Goal: Communication & Community: Participate in discussion

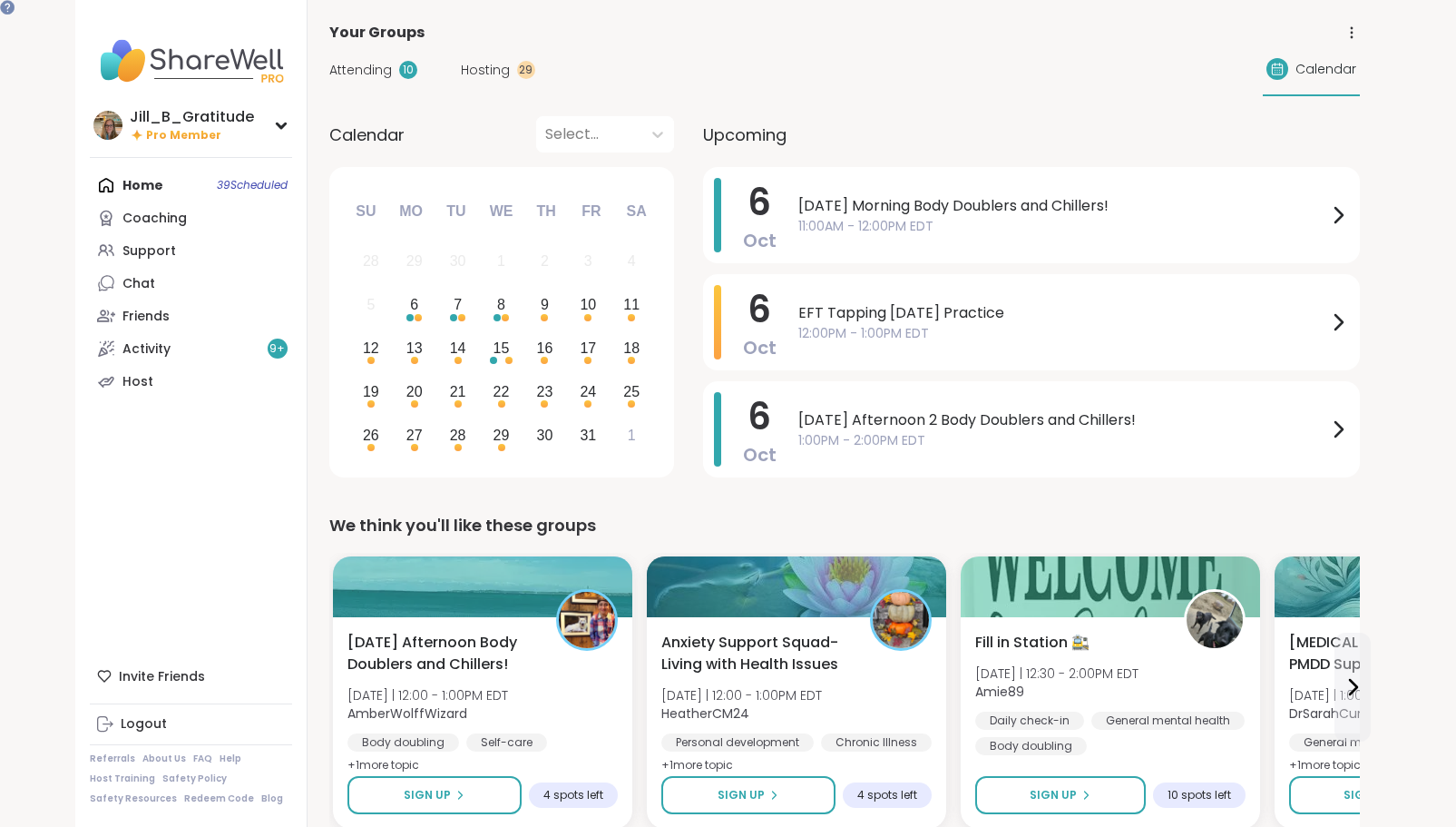
click at [484, 65] on span "Hosting" at bounding box center [484, 70] width 49 height 19
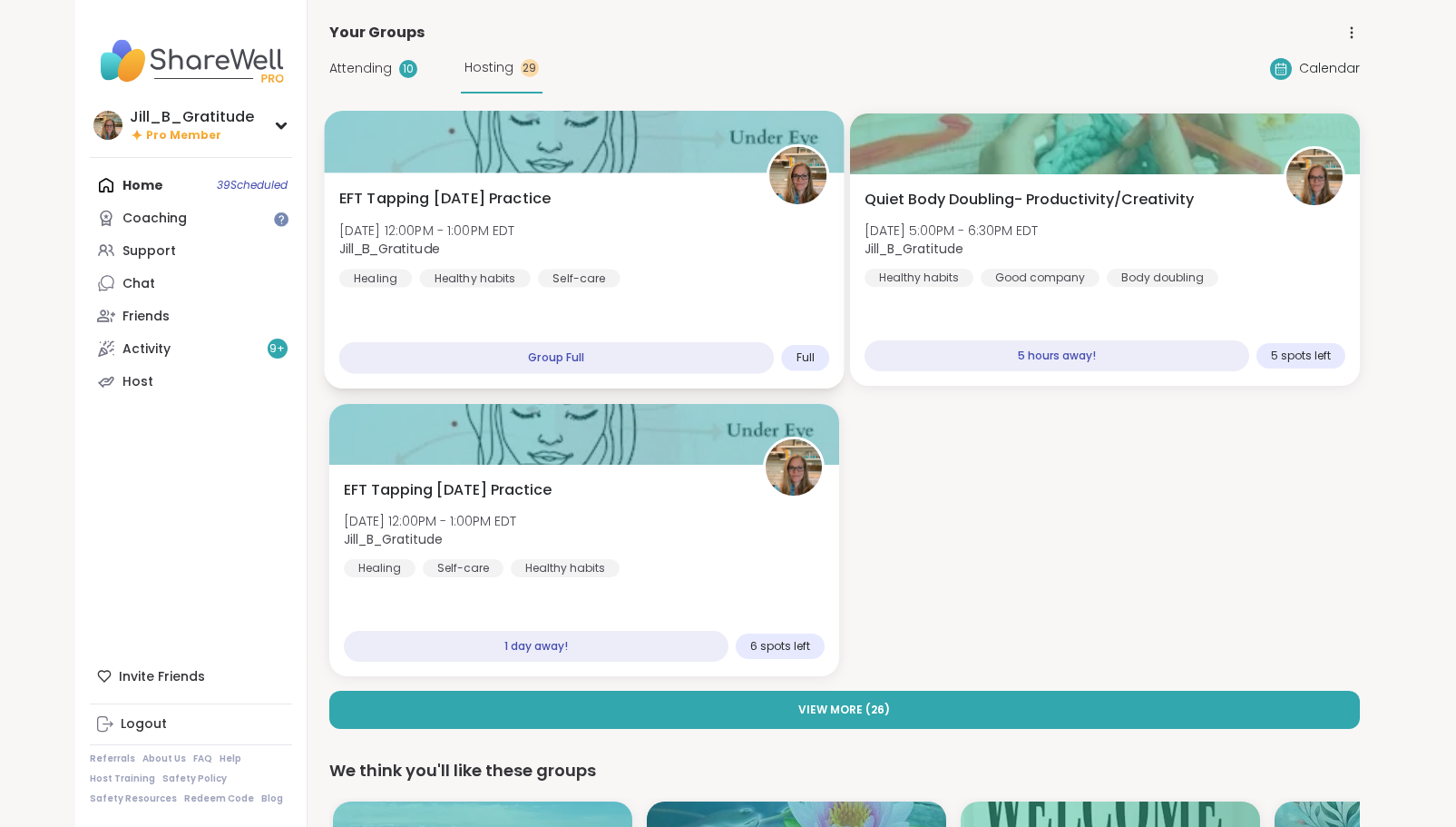
click at [650, 285] on div "EFT Tapping [DATE] Practice [DATE] 12:00PM - 1:00PM EDT Jill_B_Gratitude Healin…" at bounding box center [584, 238] width 491 height 100
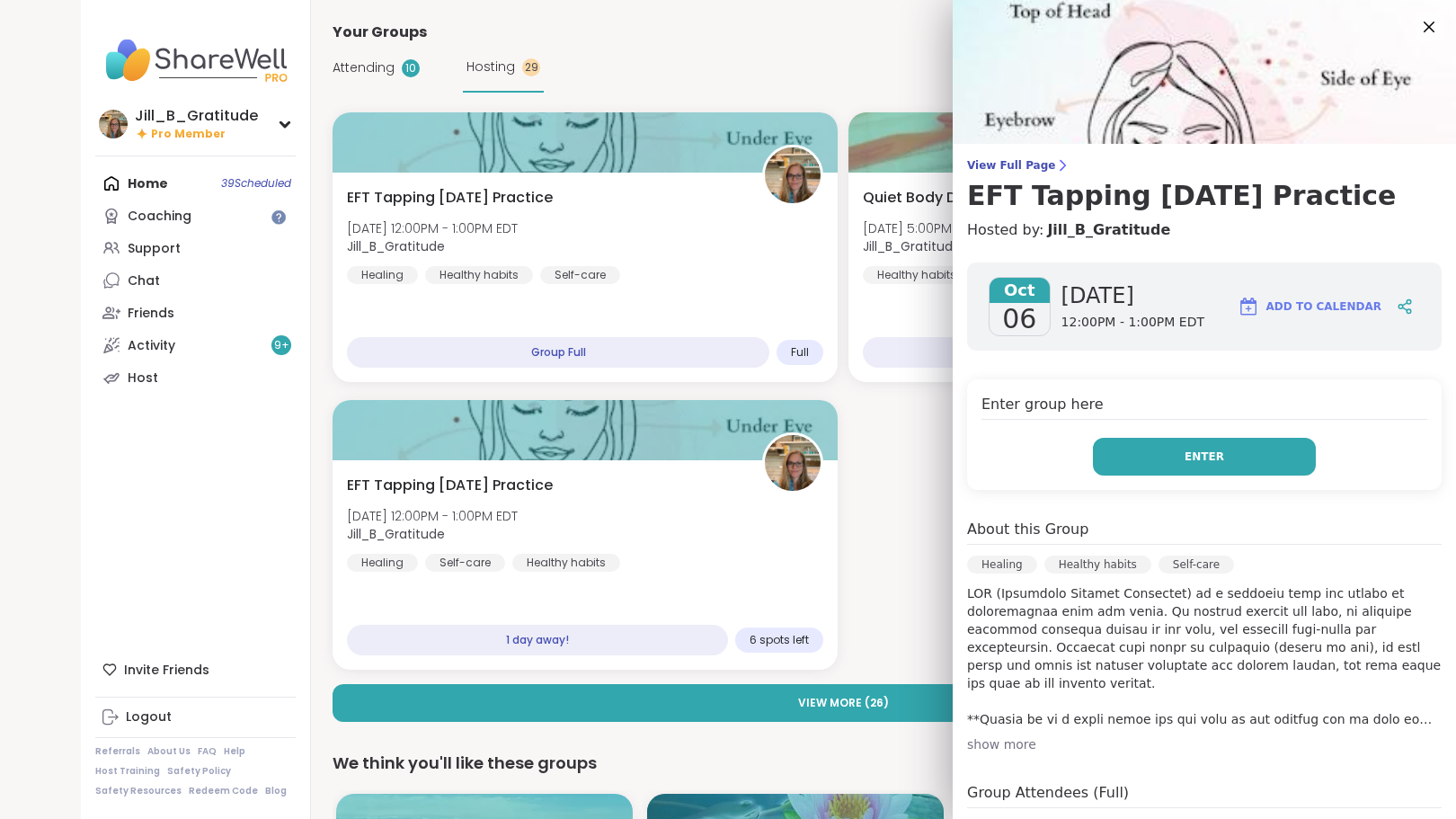
drag, startPoint x: 1165, startPoint y: 451, endPoint x: 1130, endPoint y: 455, distance: 35.2
click at [1130, 455] on button "Enter" at bounding box center [1204, 457] width 223 height 38
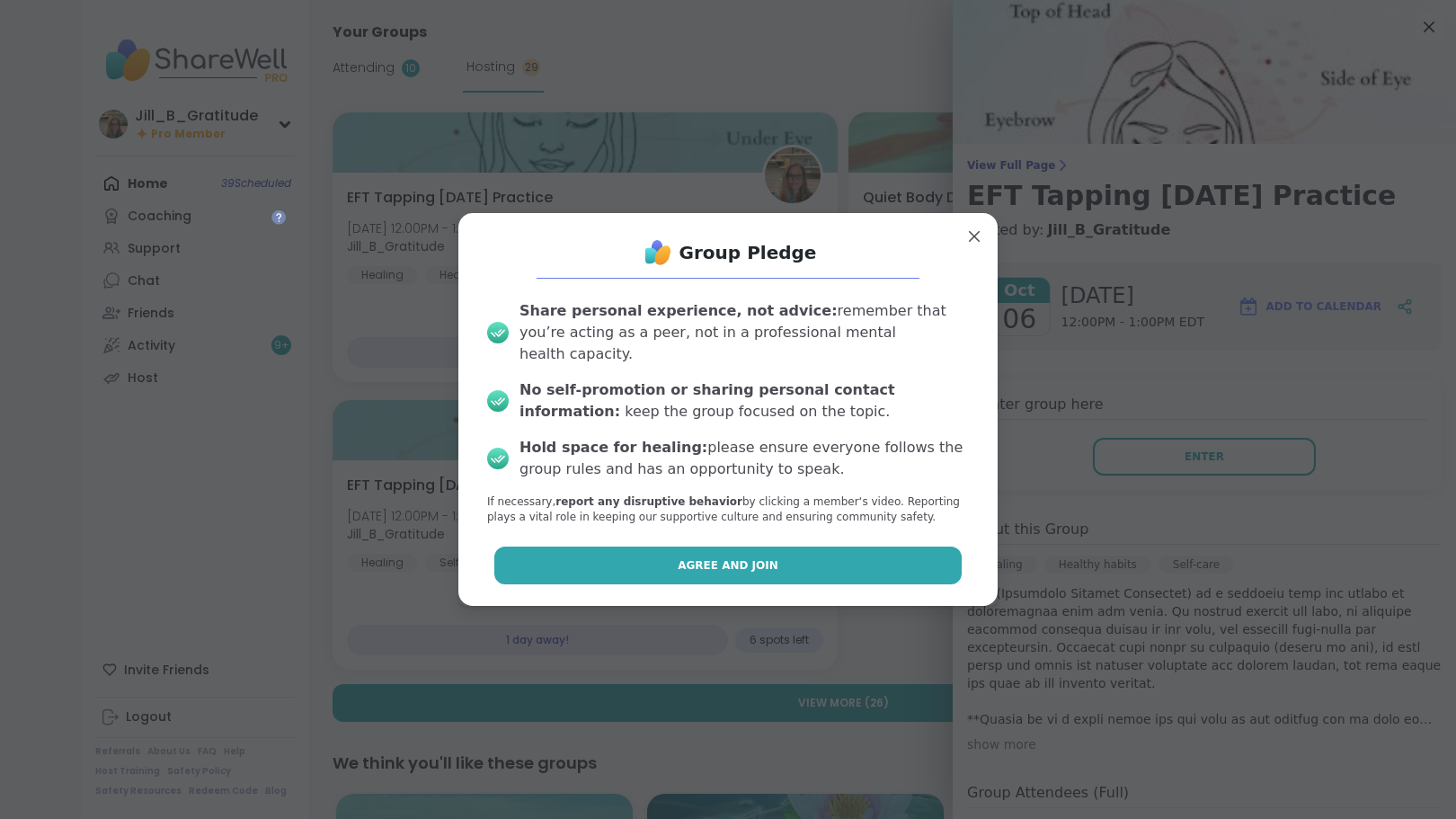
click at [813, 554] on button "Agree and Join" at bounding box center [728, 565] width 468 height 38
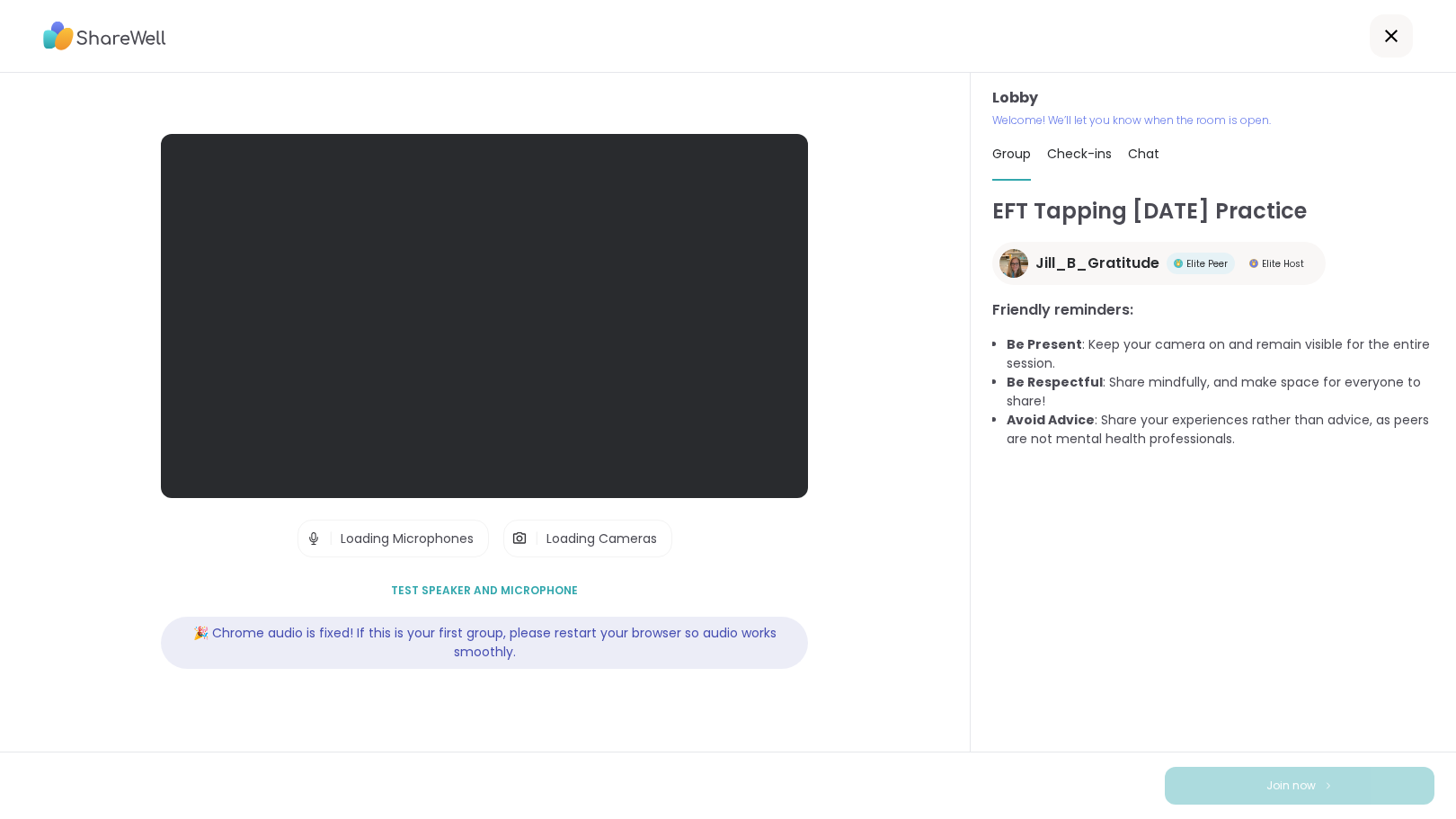
click at [1141, 155] on span "Chat" at bounding box center [1143, 154] width 32 height 18
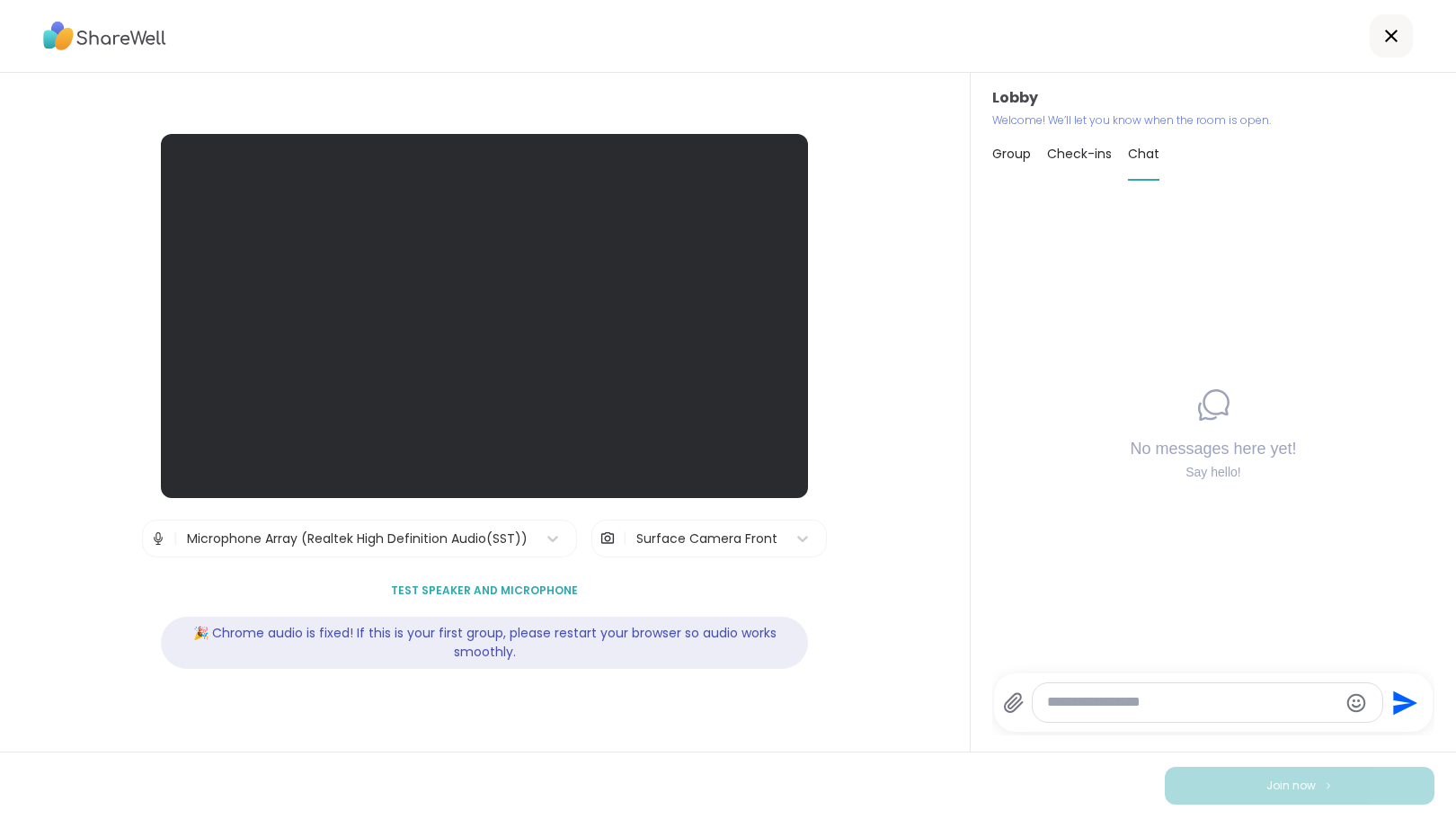
click at [1087, 701] on textarea "Type your message" at bounding box center [1192, 702] width 291 height 19
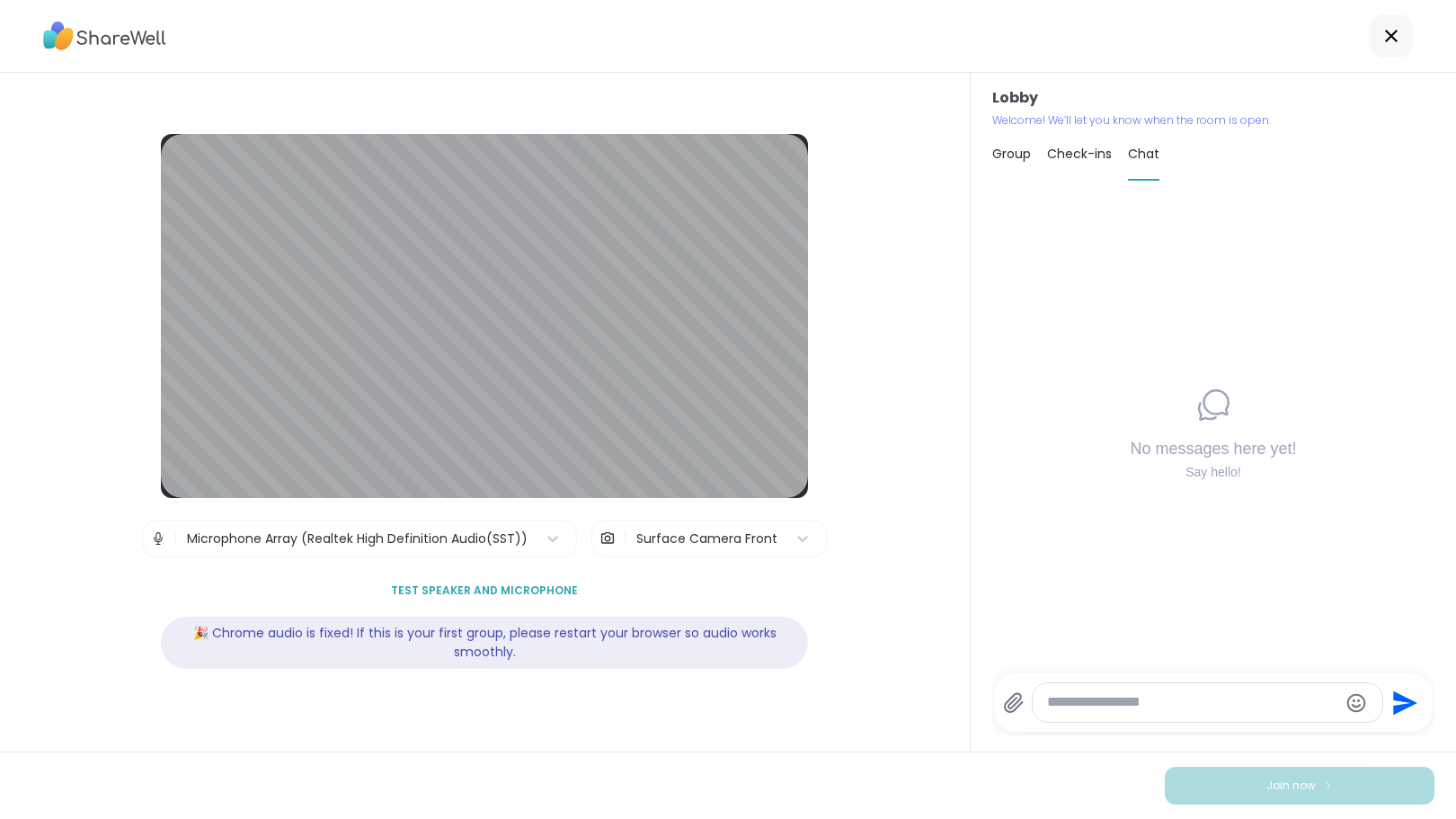
click at [1005, 702] on icon at bounding box center [1013, 702] width 17 height 19
click at [0, 0] on input "file" at bounding box center [0, 0] width 0 height 0
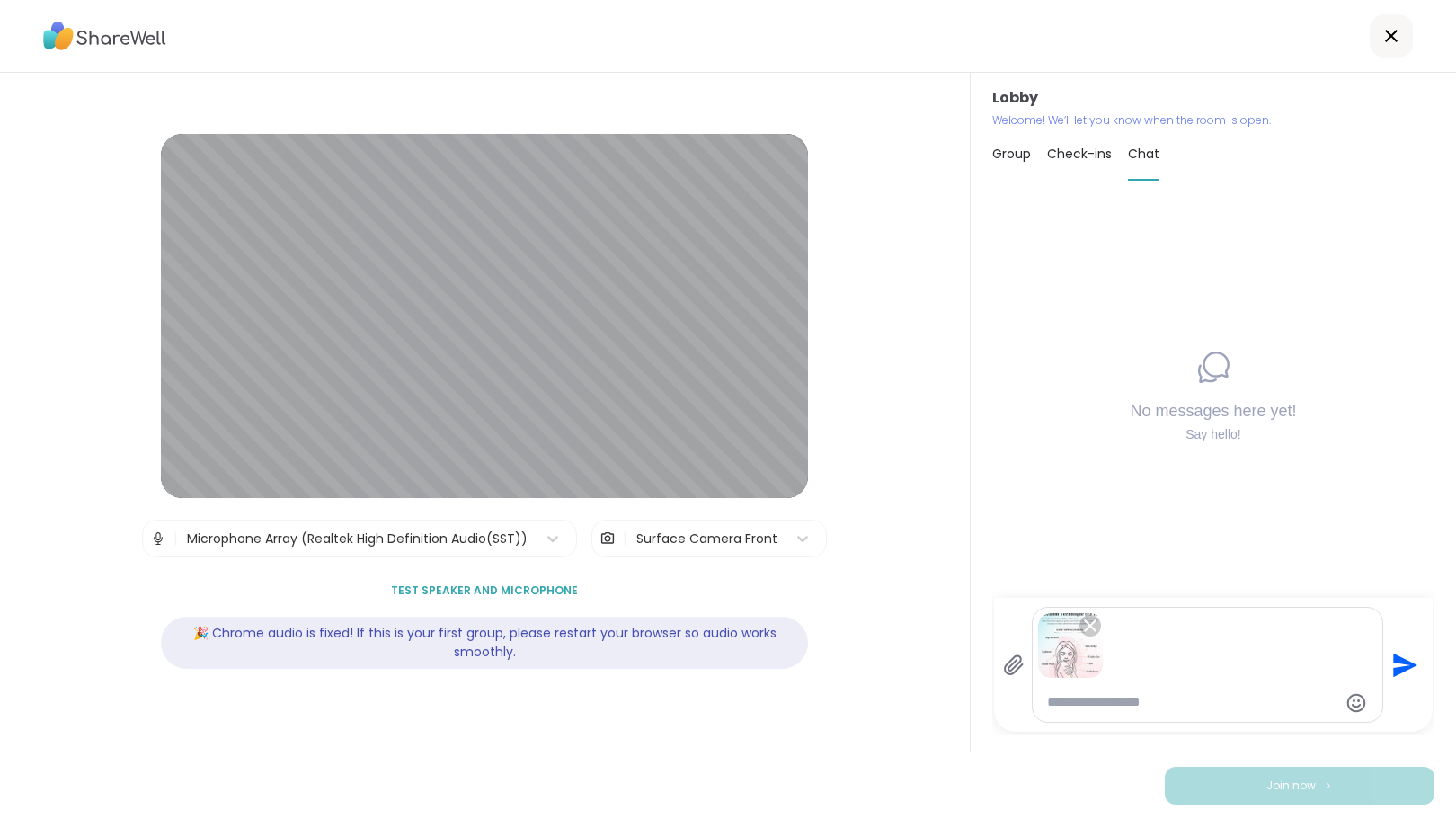
click at [1393, 662] on icon "Send" at bounding box center [1405, 664] width 25 height 25
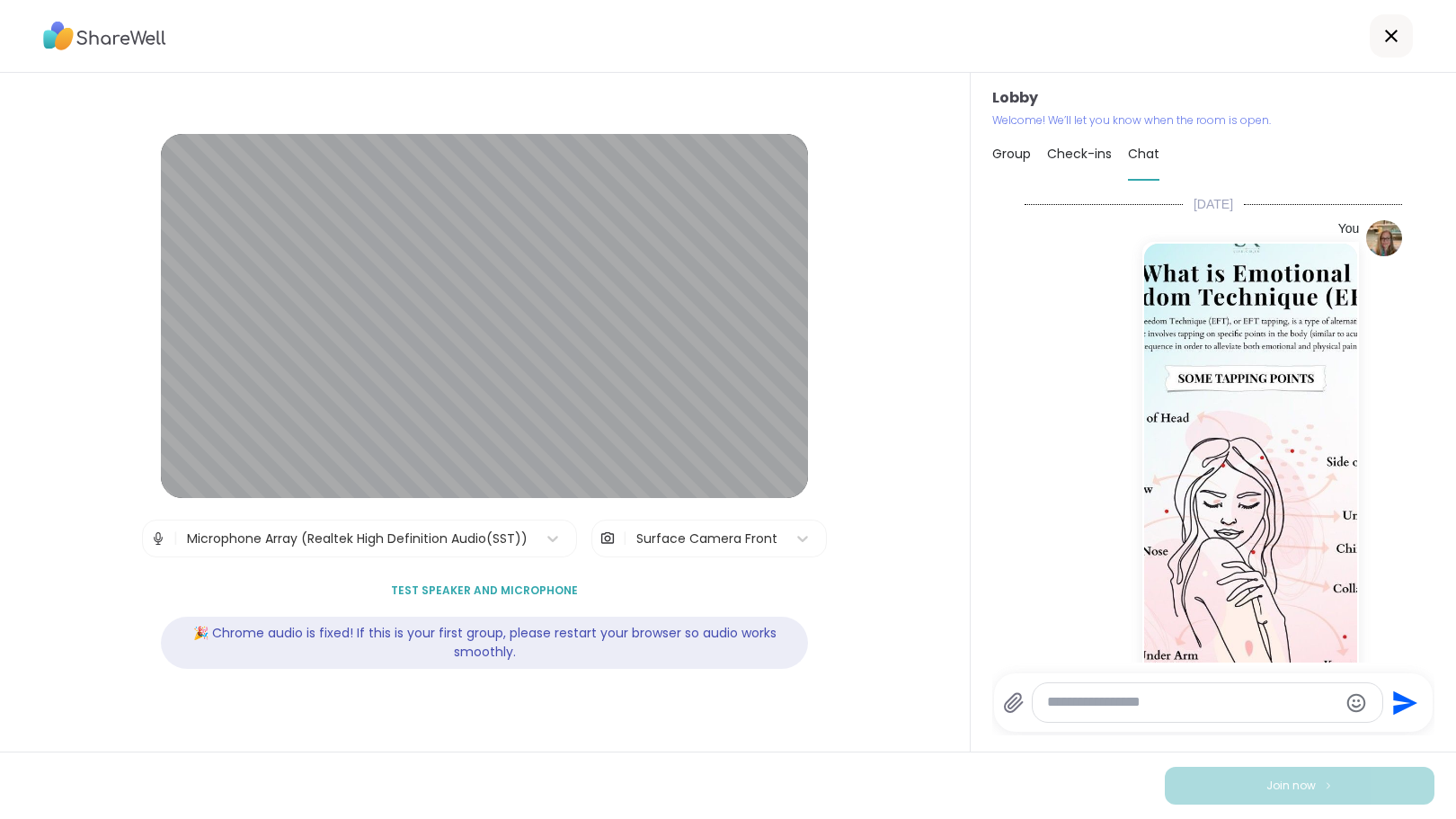
scroll to position [51, 0]
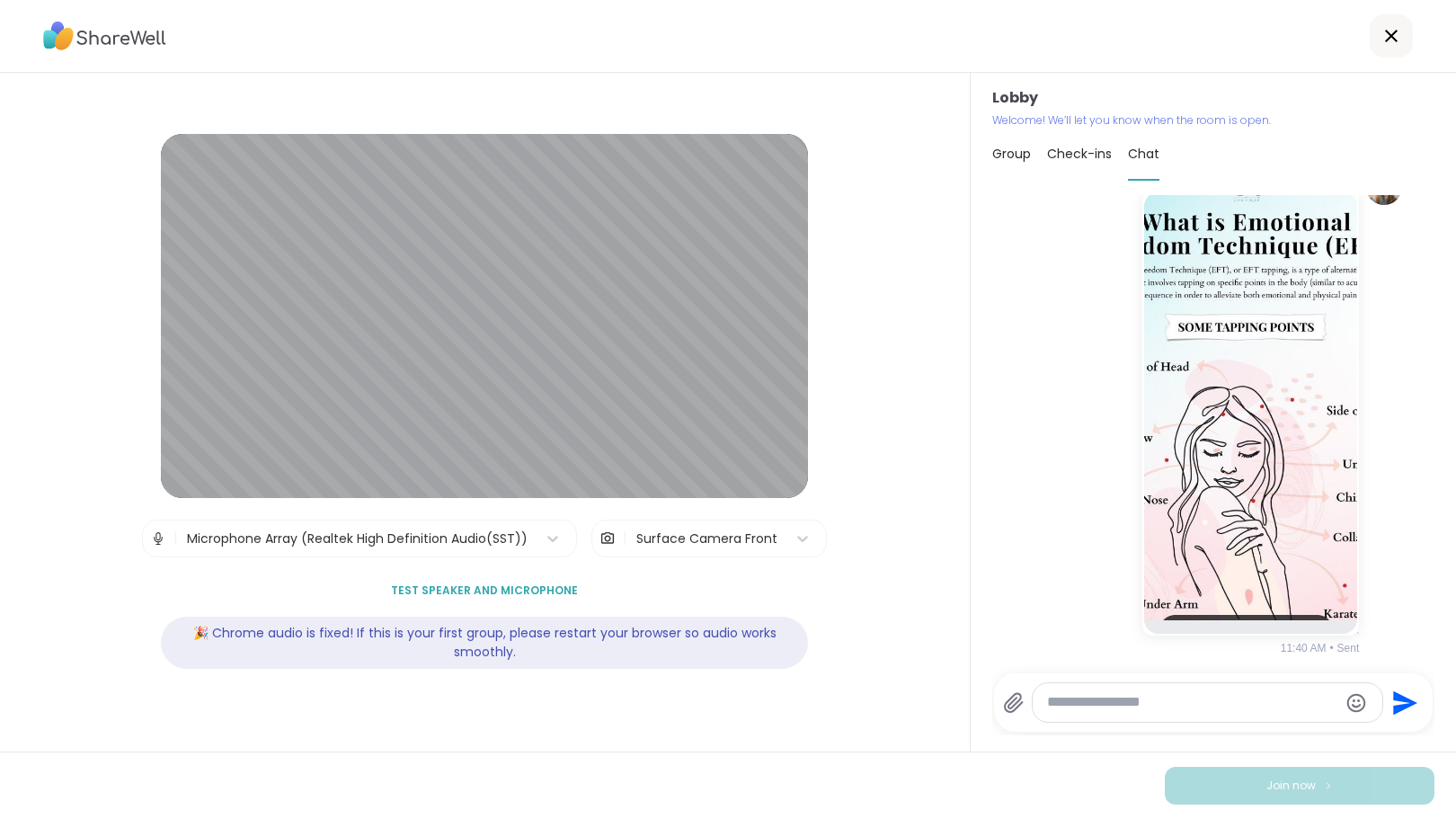
click at [1232, 704] on textarea "Type your message" at bounding box center [1192, 702] width 291 height 19
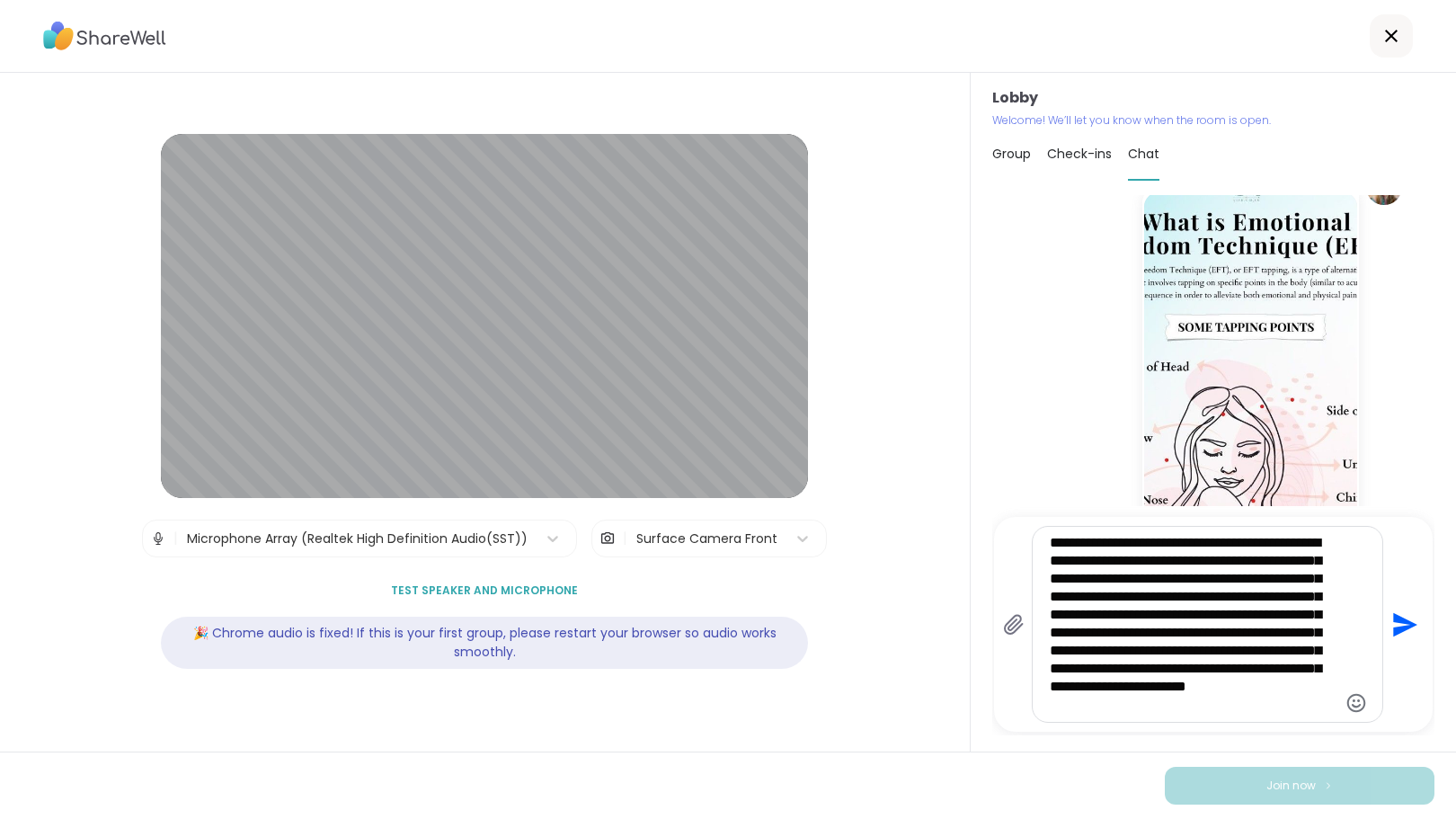
type textarea "**********"
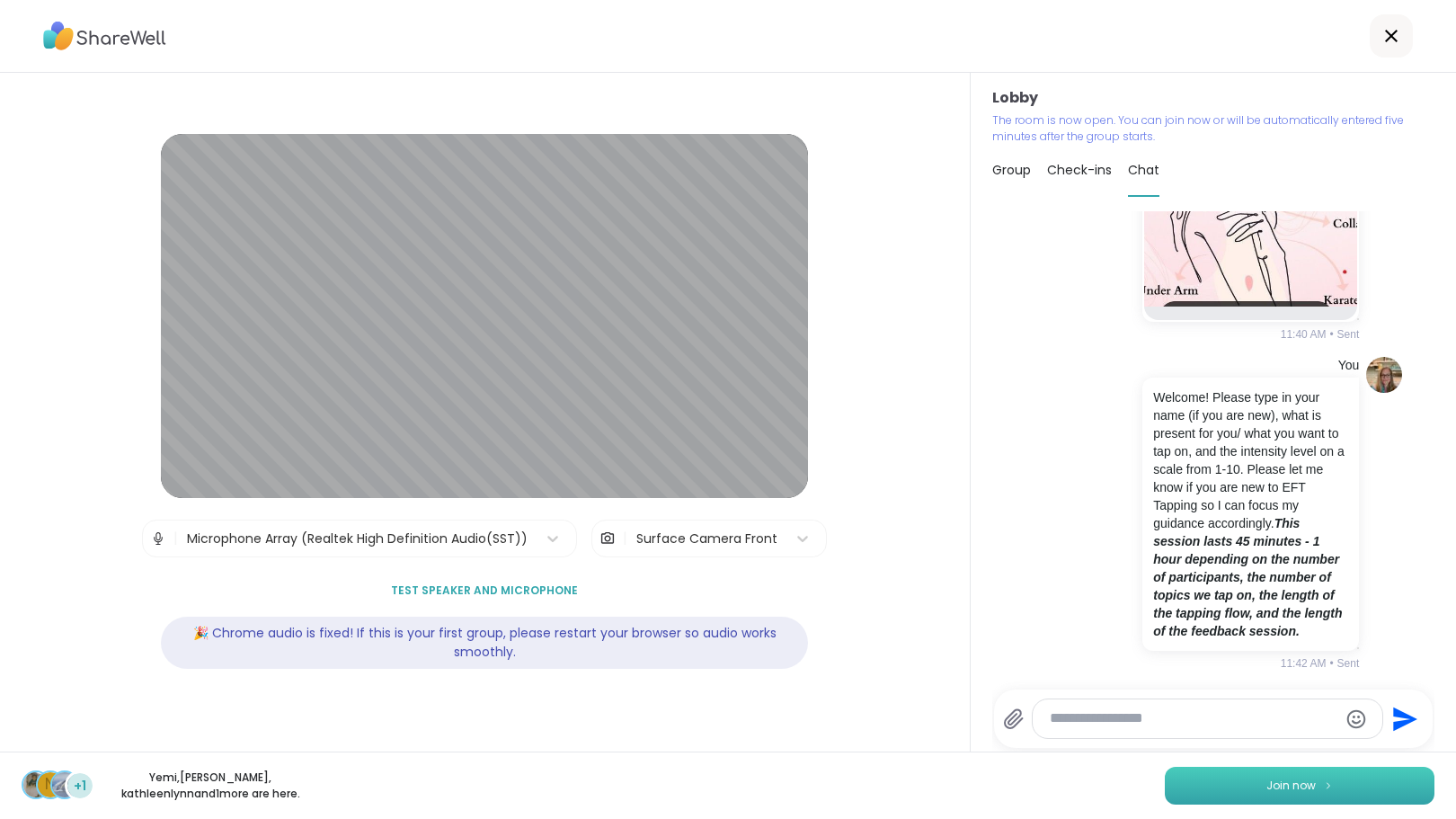
scroll to position [514, 0]
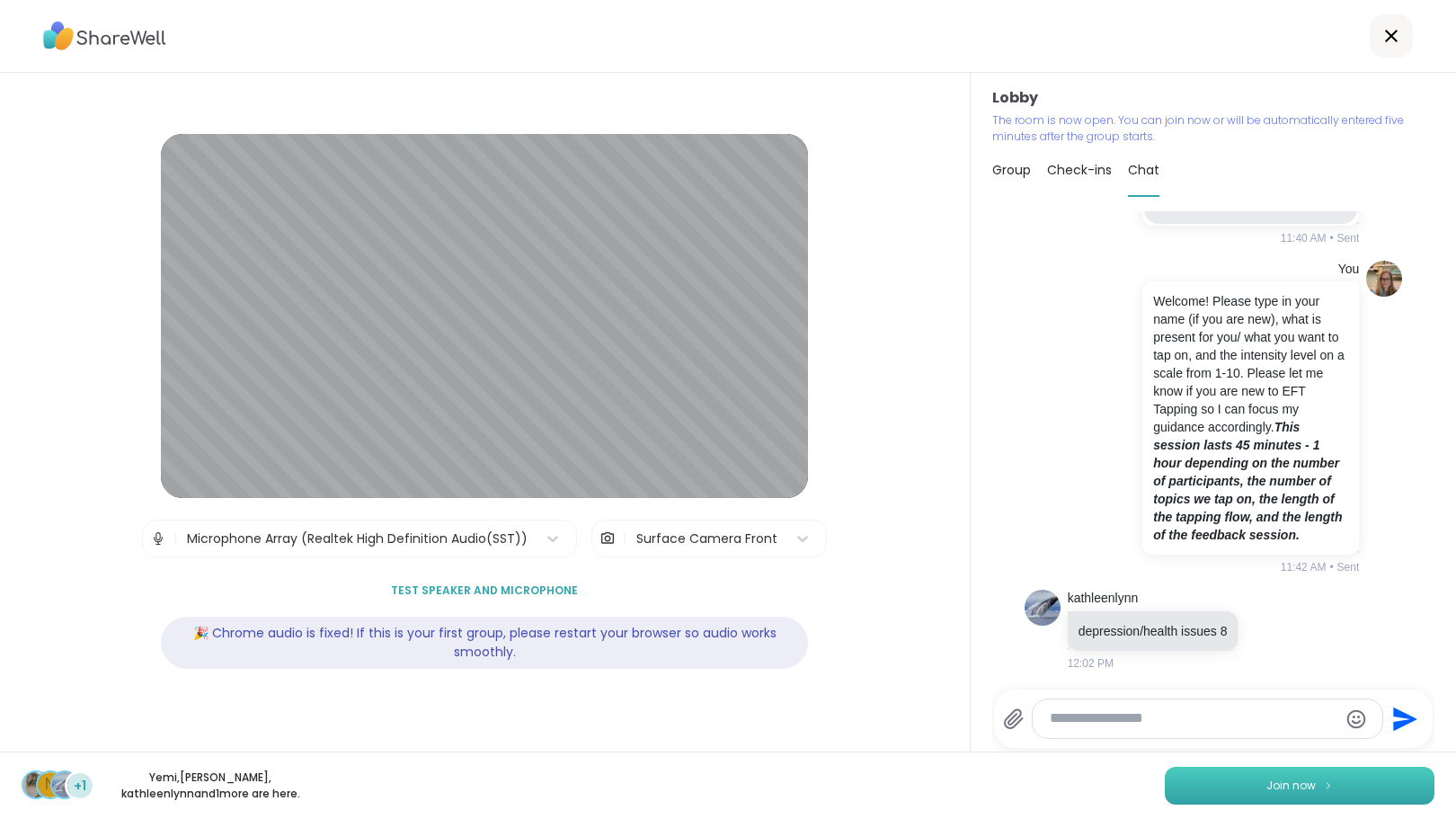
click at [1271, 791] on span "Join now" at bounding box center [1291, 785] width 49 height 16
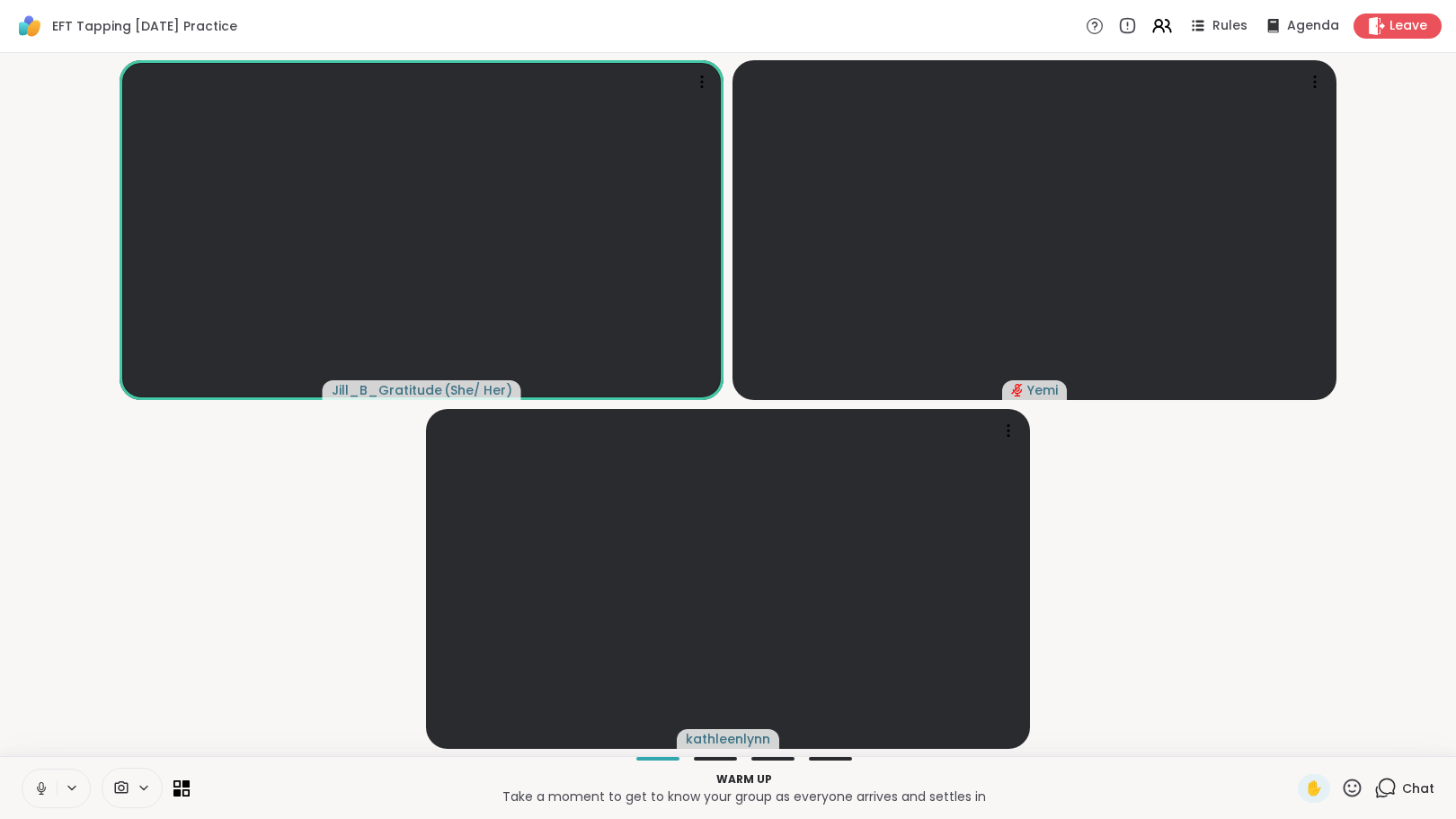
click at [1374, 785] on icon at bounding box center [1385, 787] width 23 height 23
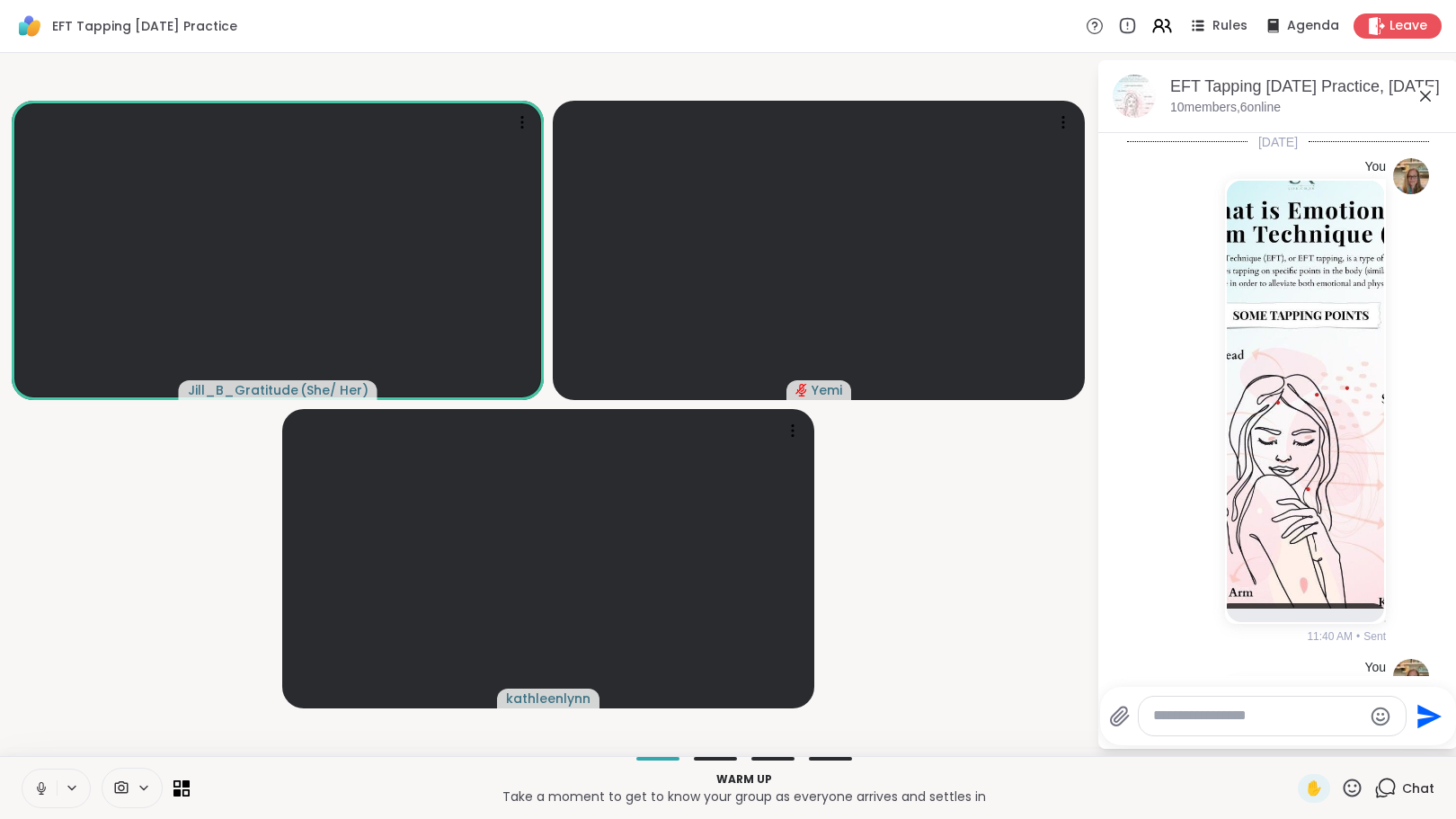
scroll to position [582, 0]
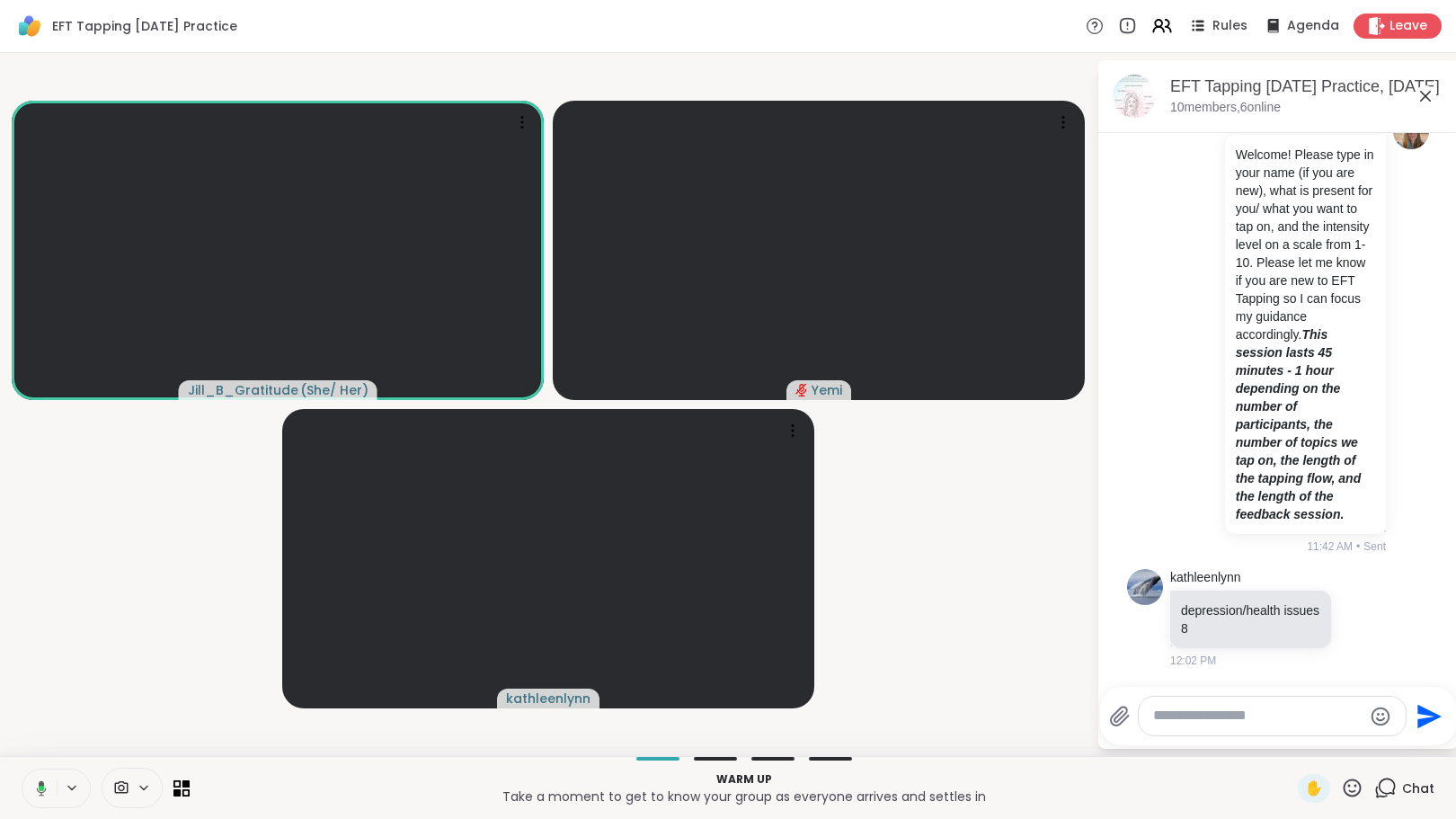
click at [1229, 728] on div at bounding box center [1272, 715] width 267 height 39
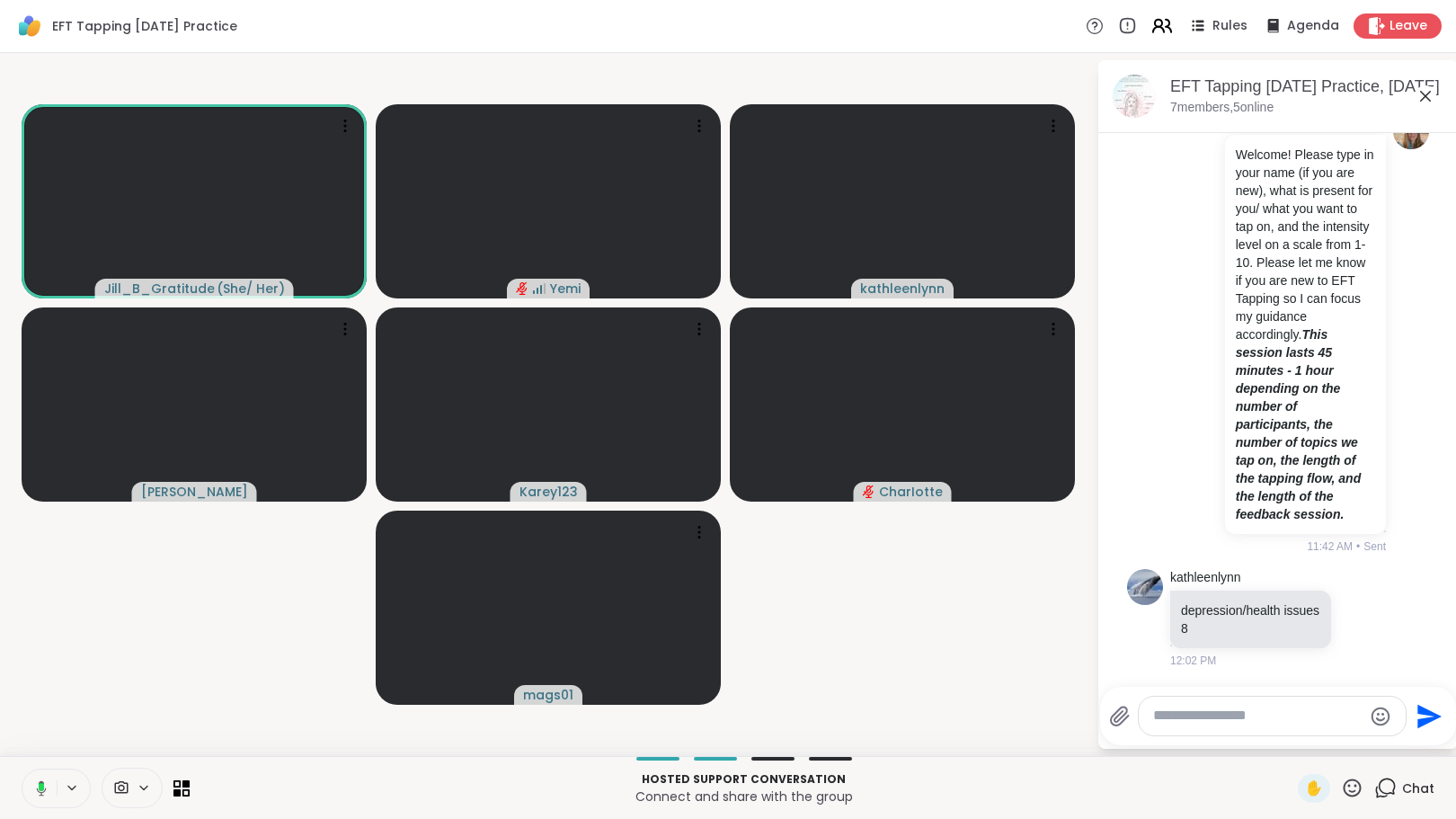
click at [1151, 28] on icon at bounding box center [1162, 25] width 23 height 23
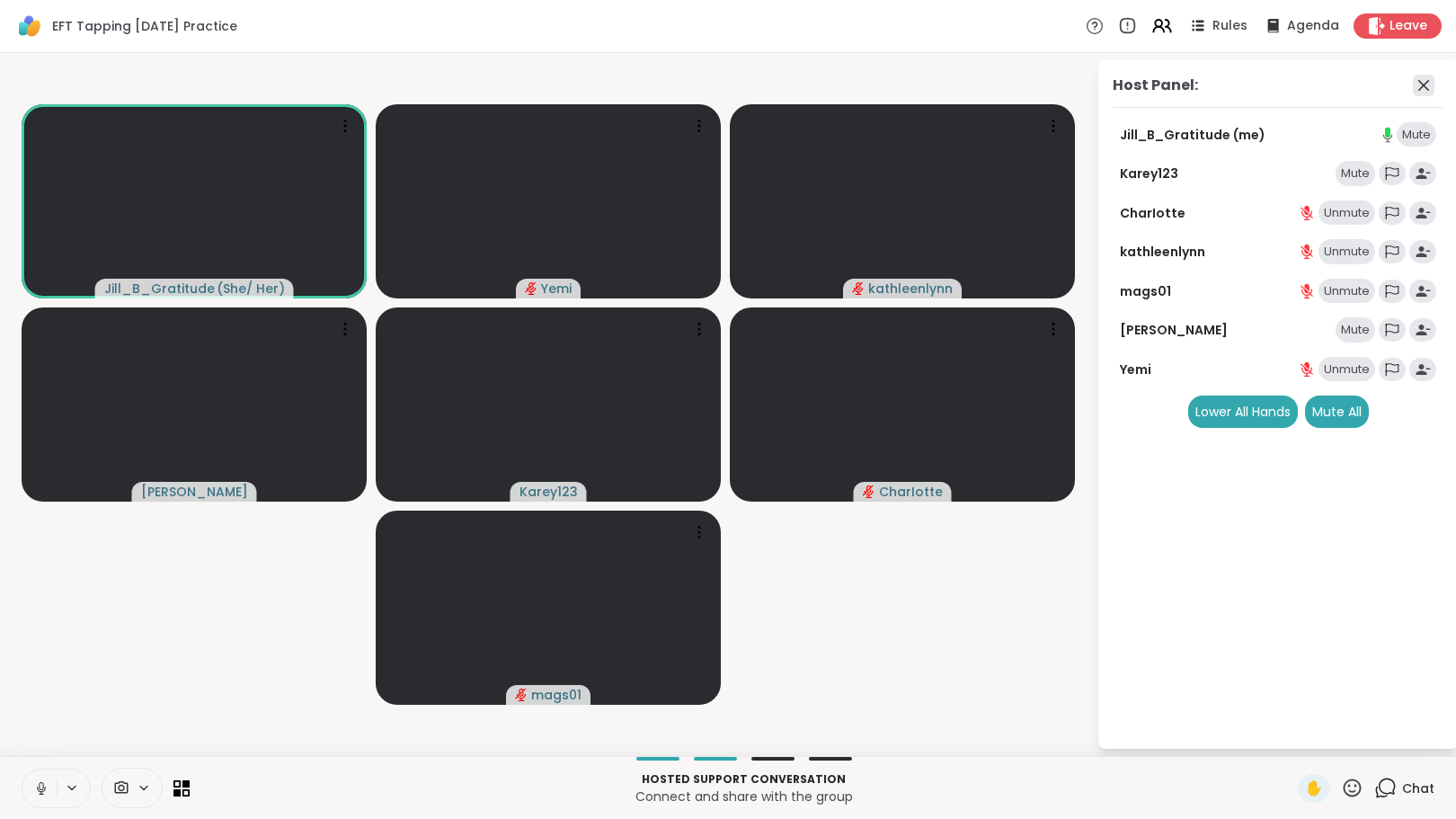
click at [1424, 85] on icon at bounding box center [1424, 85] width 11 height 11
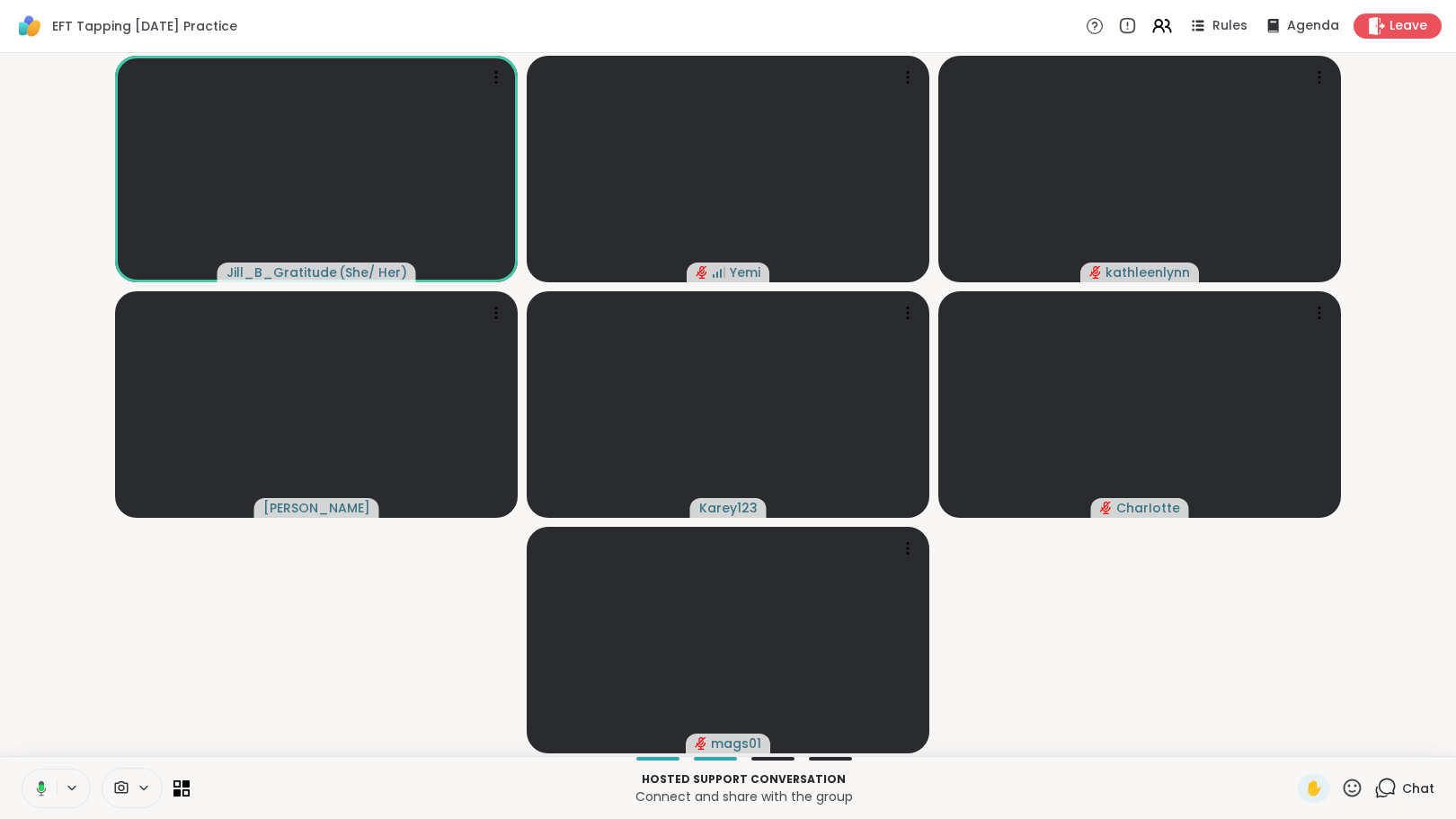
click at [1378, 784] on icon at bounding box center [1385, 787] width 23 height 23
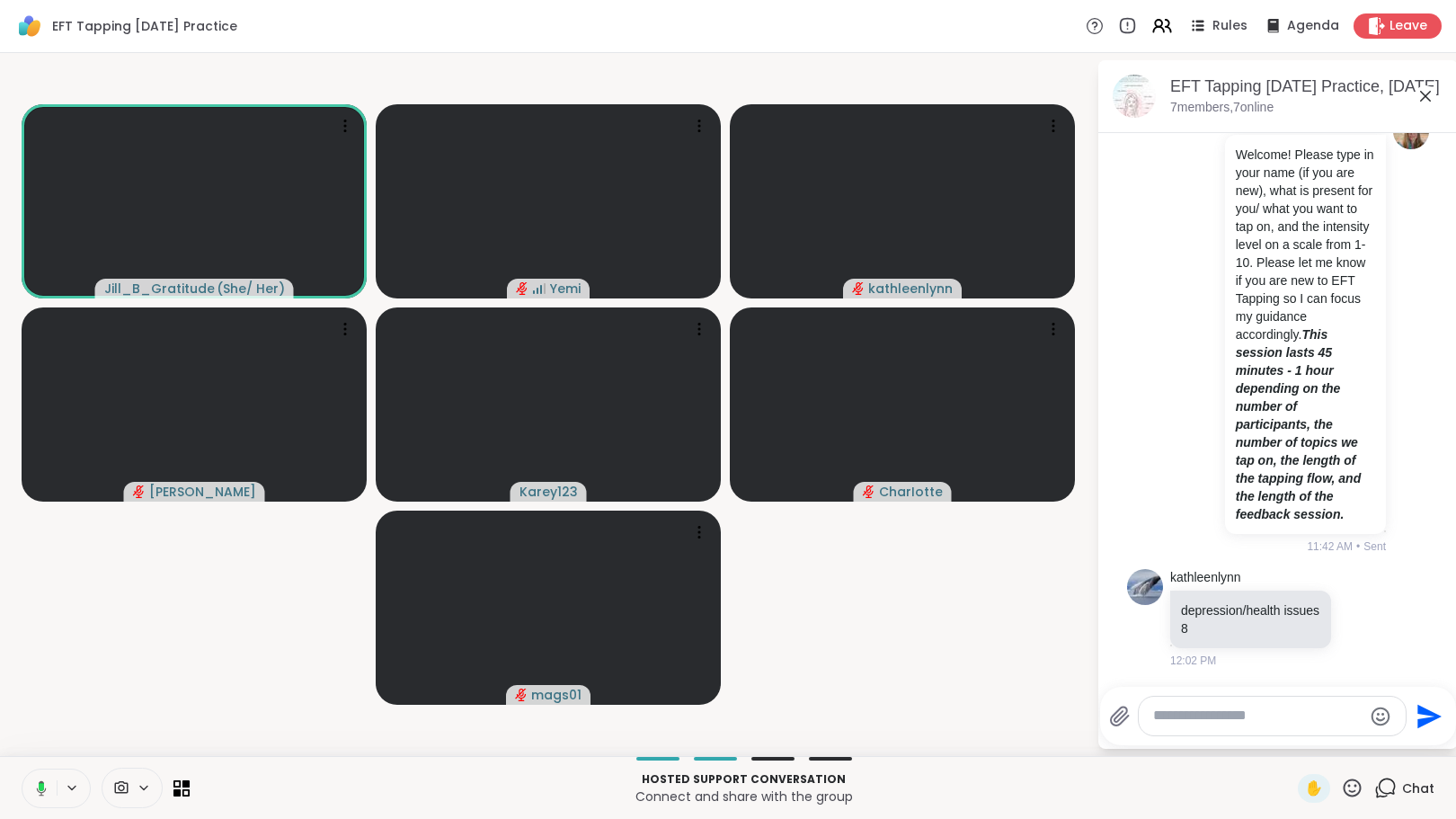
drag, startPoint x: 1194, startPoint y: 719, endPoint x: 1182, endPoint y: 719, distance: 12.0
click at [1182, 719] on textarea "Type your message" at bounding box center [1258, 715] width 209 height 19
click at [1295, 682] on div "mags 01 @" at bounding box center [1259, 667] width 212 height 45
type textarea "*"
click at [1249, 724] on textarea "Type your message" at bounding box center [1260, 715] width 209 height 19
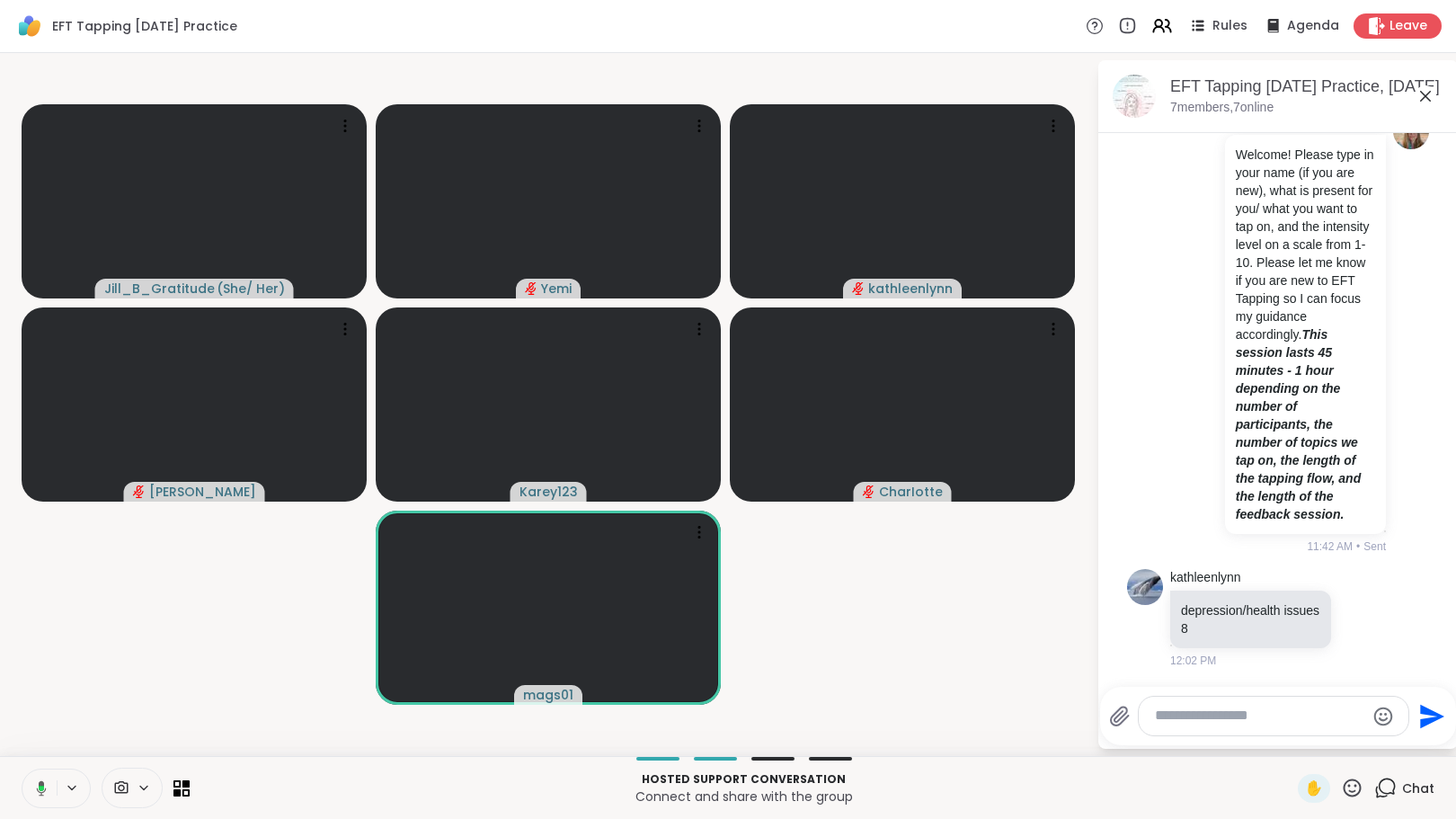
click at [1341, 781] on icon at bounding box center [1351, 787] width 23 height 23
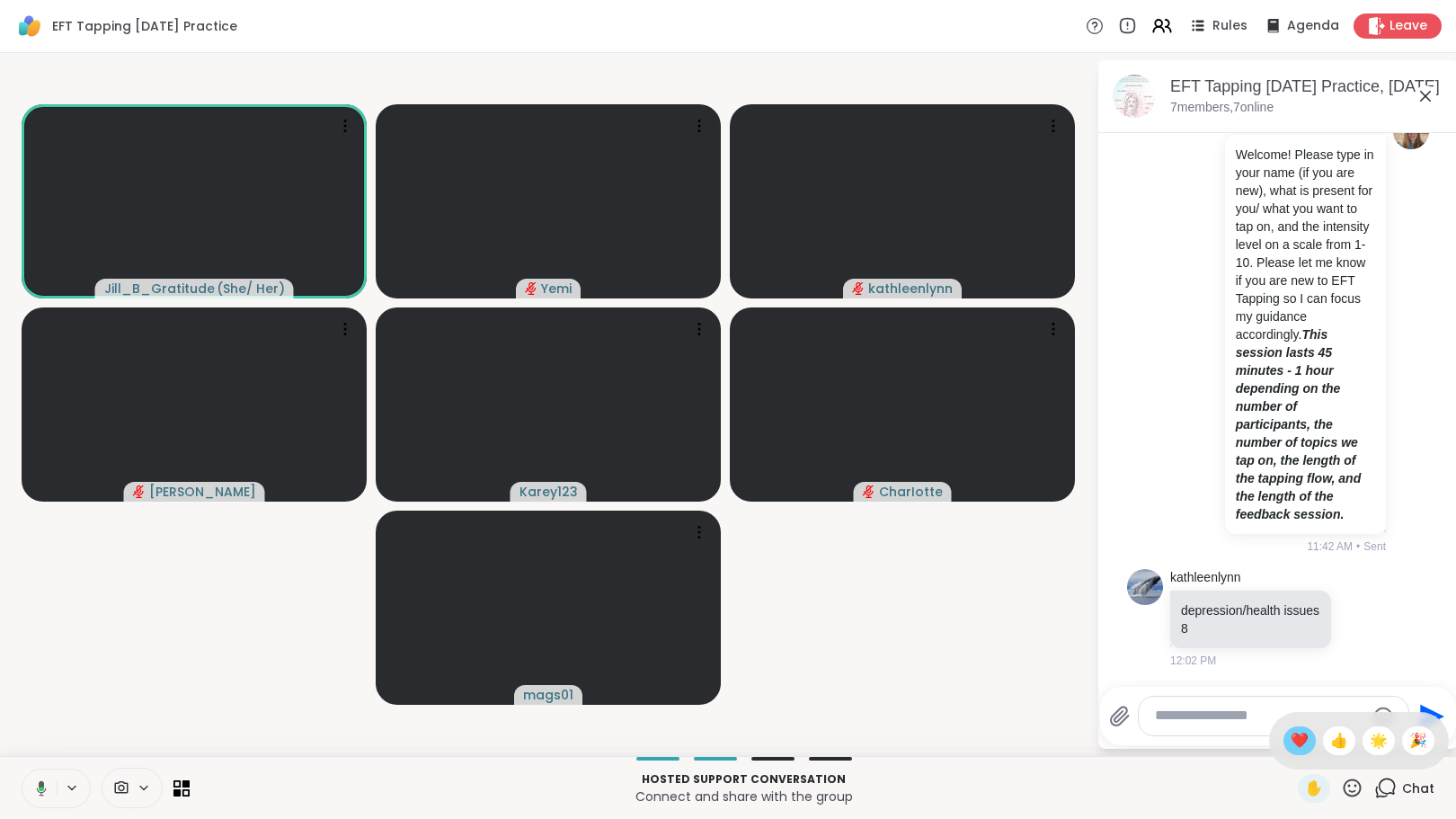
click at [1291, 735] on span "❤️" at bounding box center [1300, 741] width 18 height 22
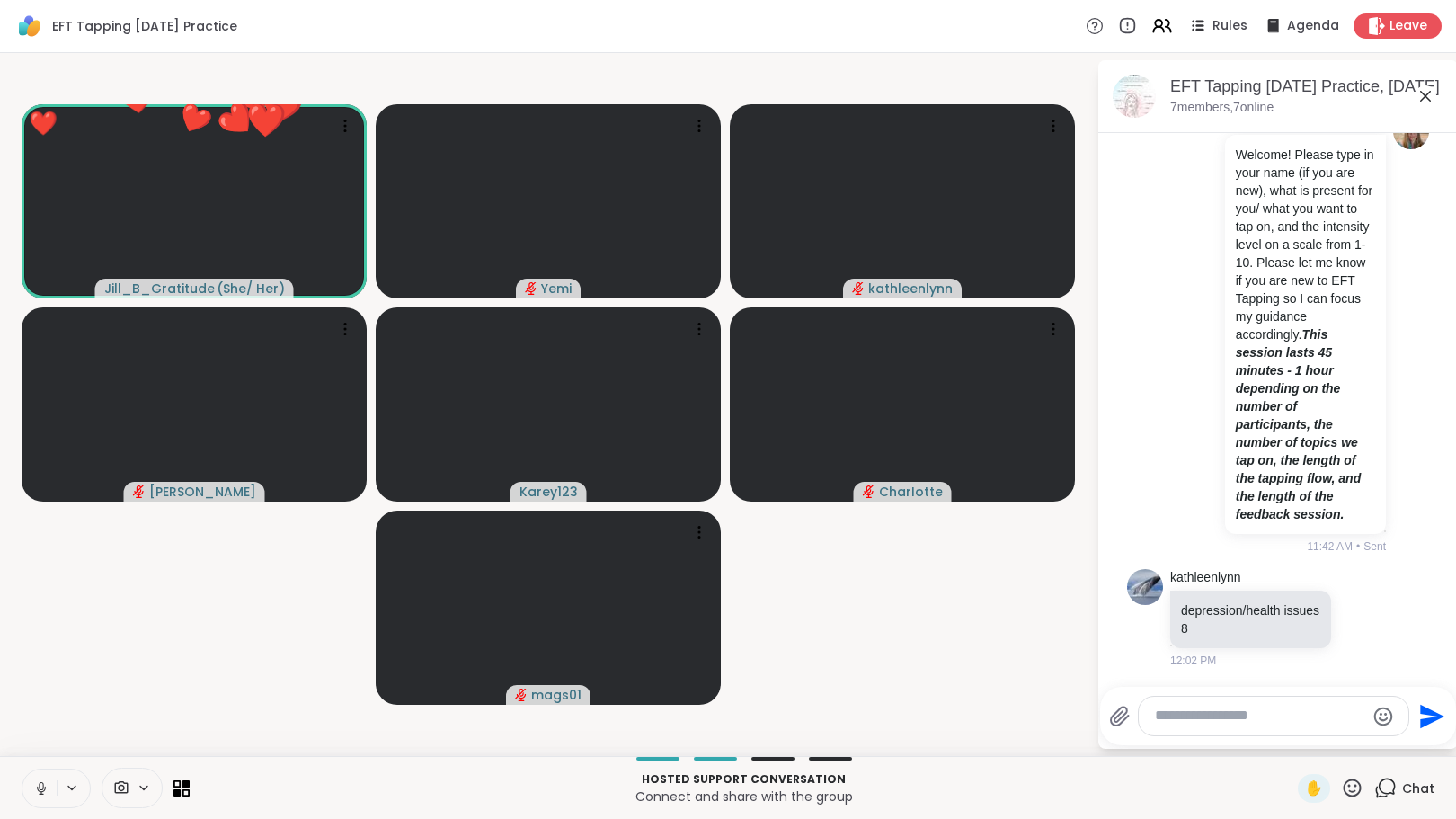
click at [1341, 786] on icon at bounding box center [1351, 787] width 23 height 23
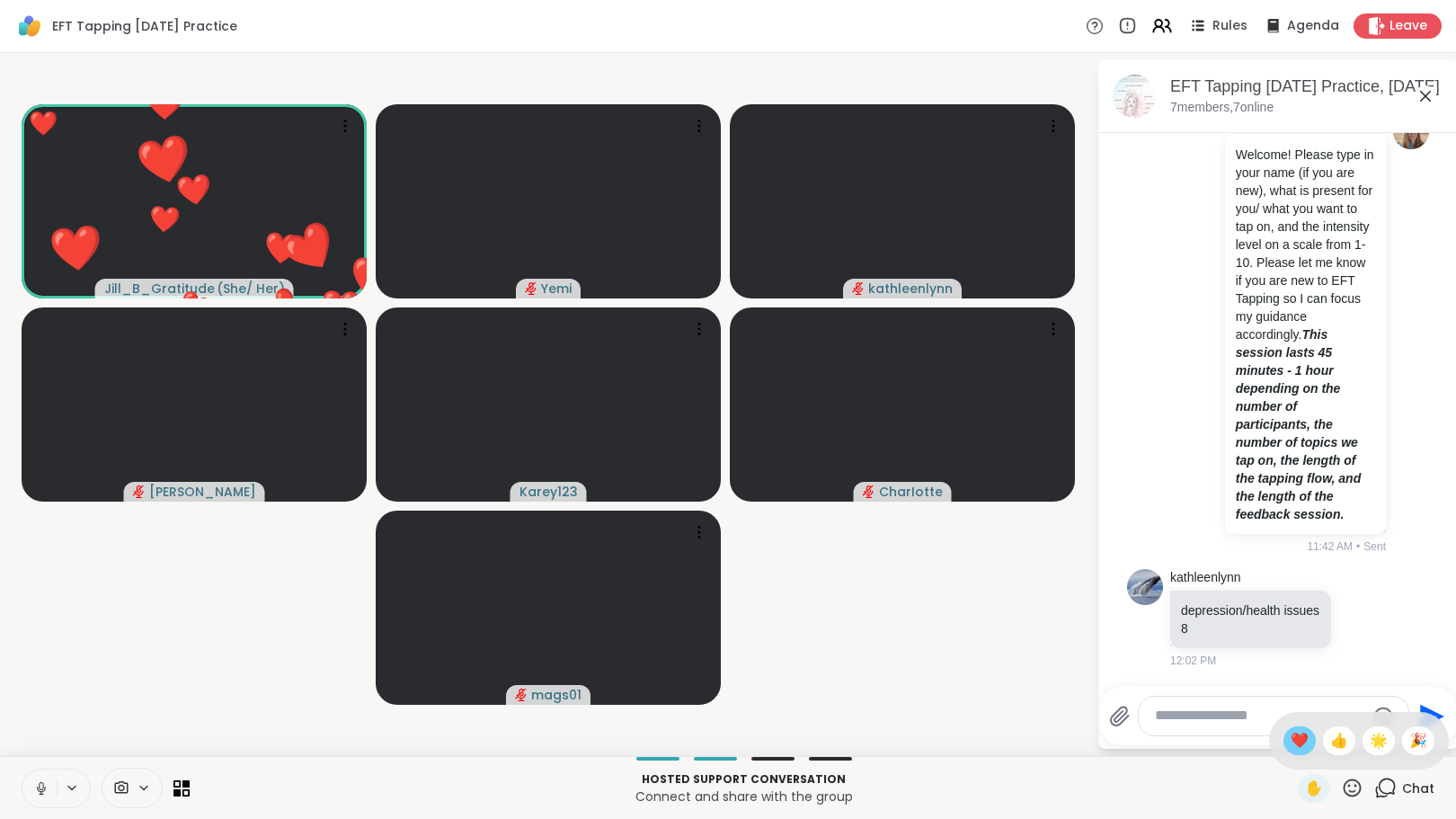
click at [1291, 737] on span "❤️" at bounding box center [1300, 741] width 18 height 22
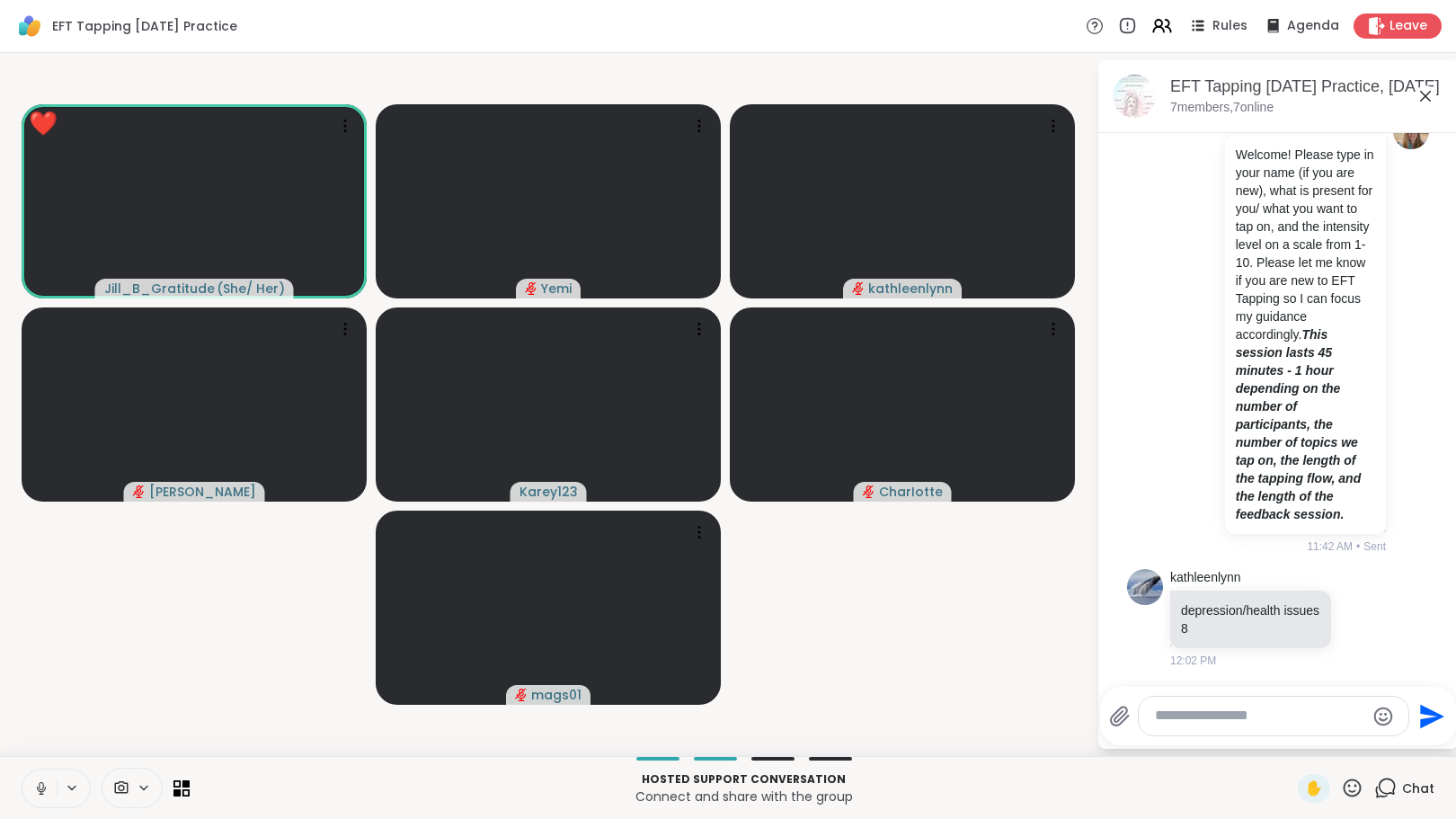
click at [1341, 789] on icon at bounding box center [1351, 787] width 23 height 23
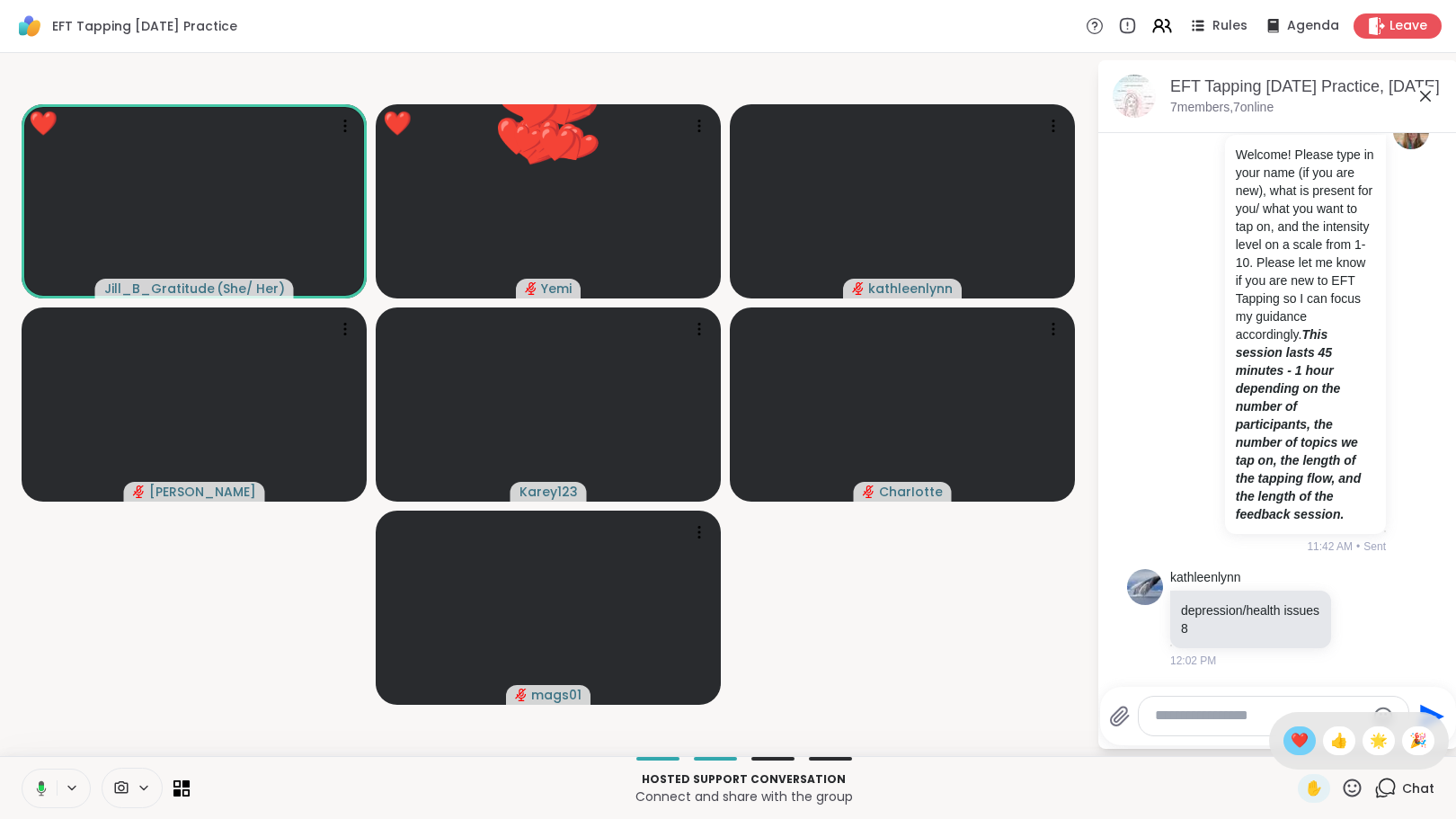
click at [1291, 737] on span "❤️" at bounding box center [1300, 741] width 18 height 22
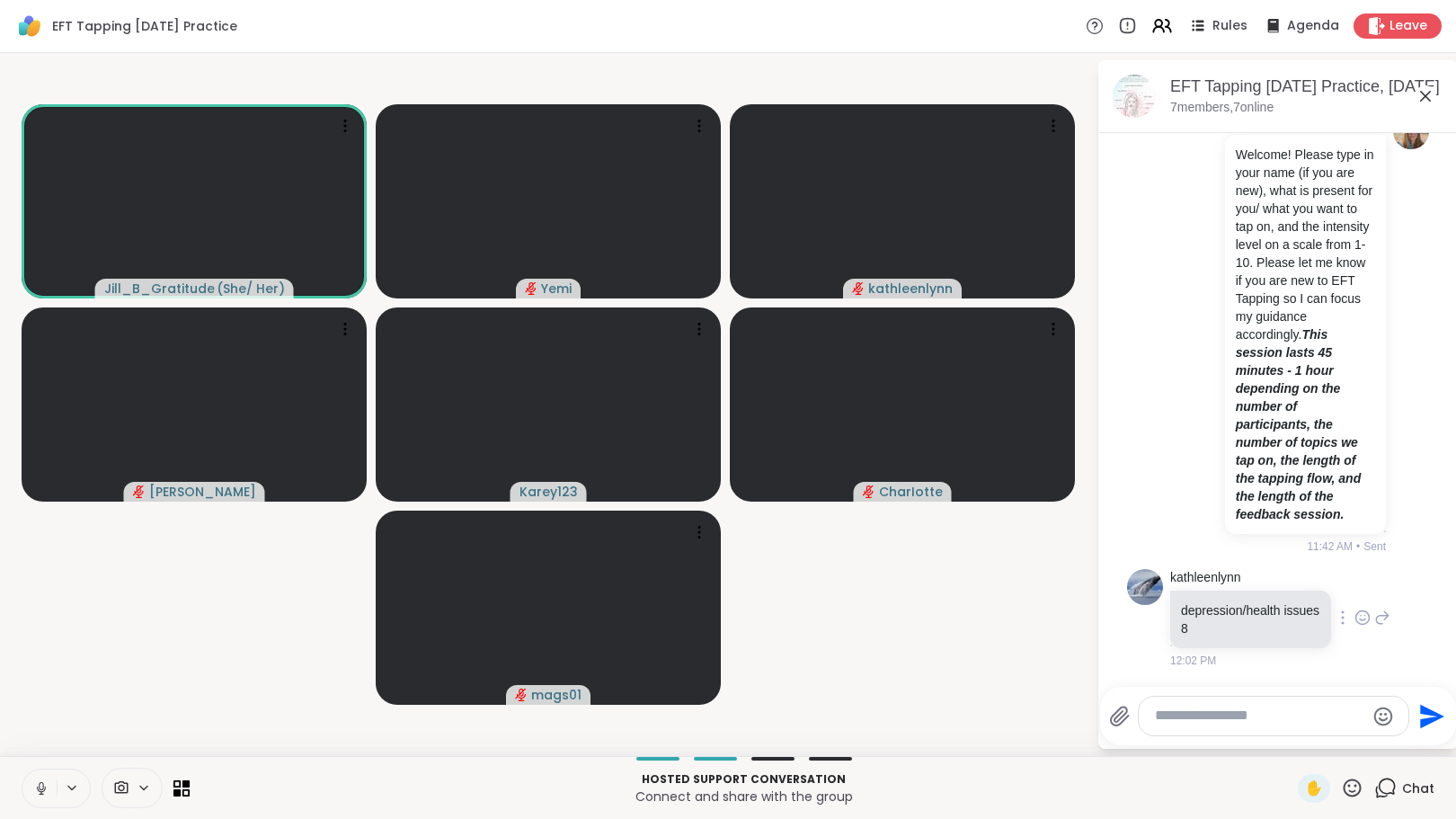
click at [1366, 574] on div "kathleenlynn depression/health issues 8 12:02 PM" at bounding box center [1281, 619] width 220 height 100
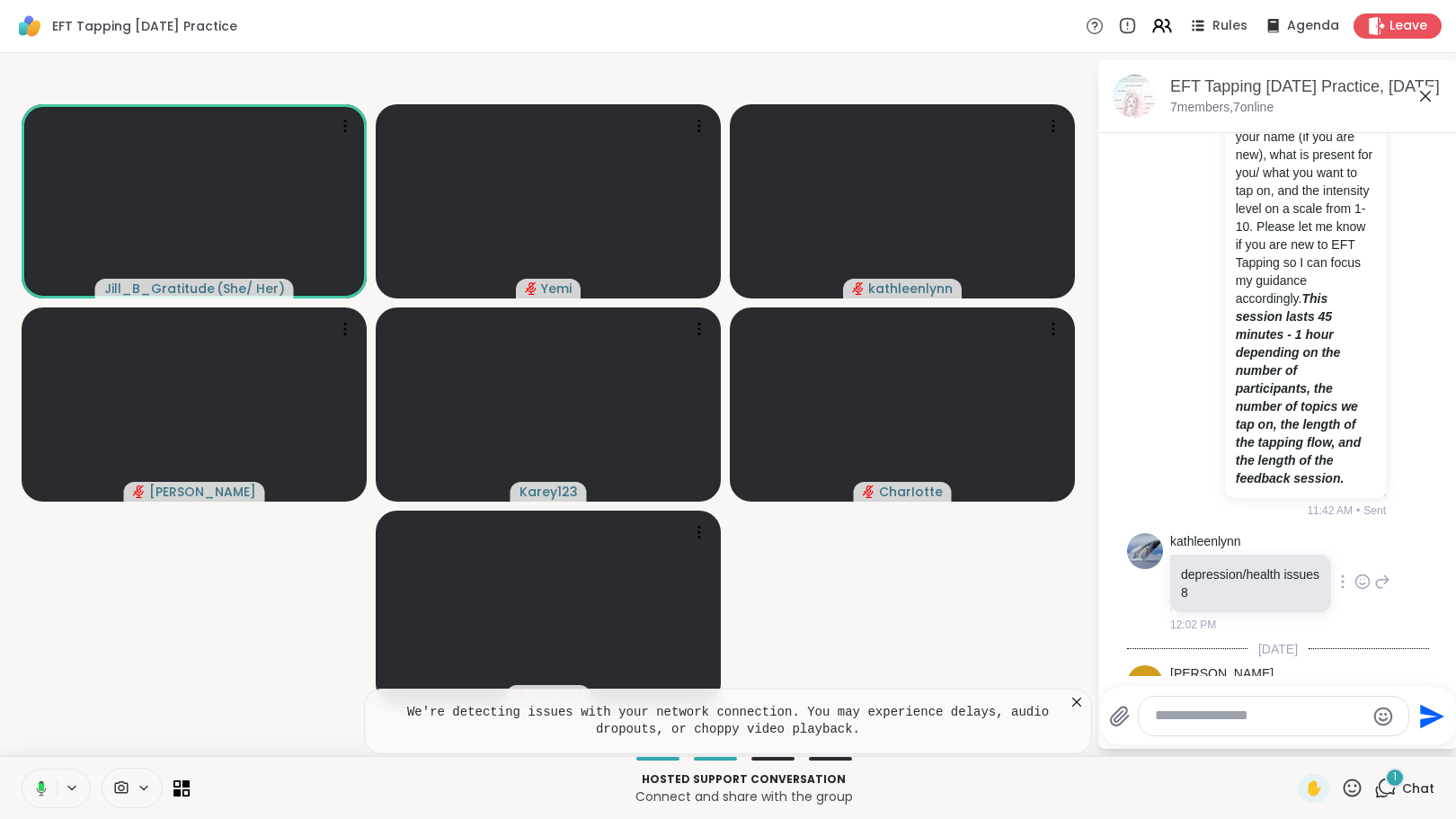
scroll to position [731, 0]
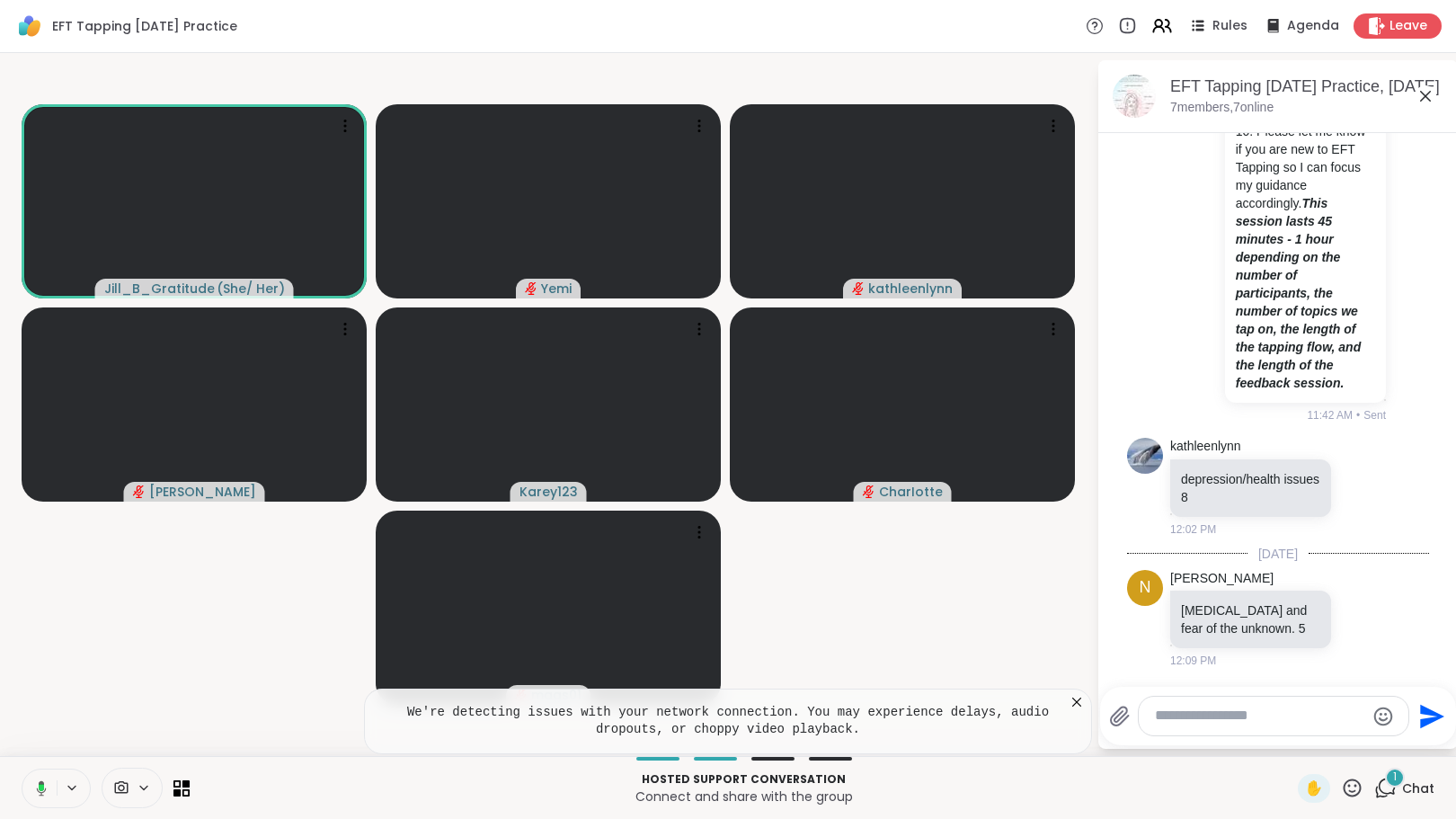
click at [1074, 698] on icon at bounding box center [1077, 702] width 9 height 9
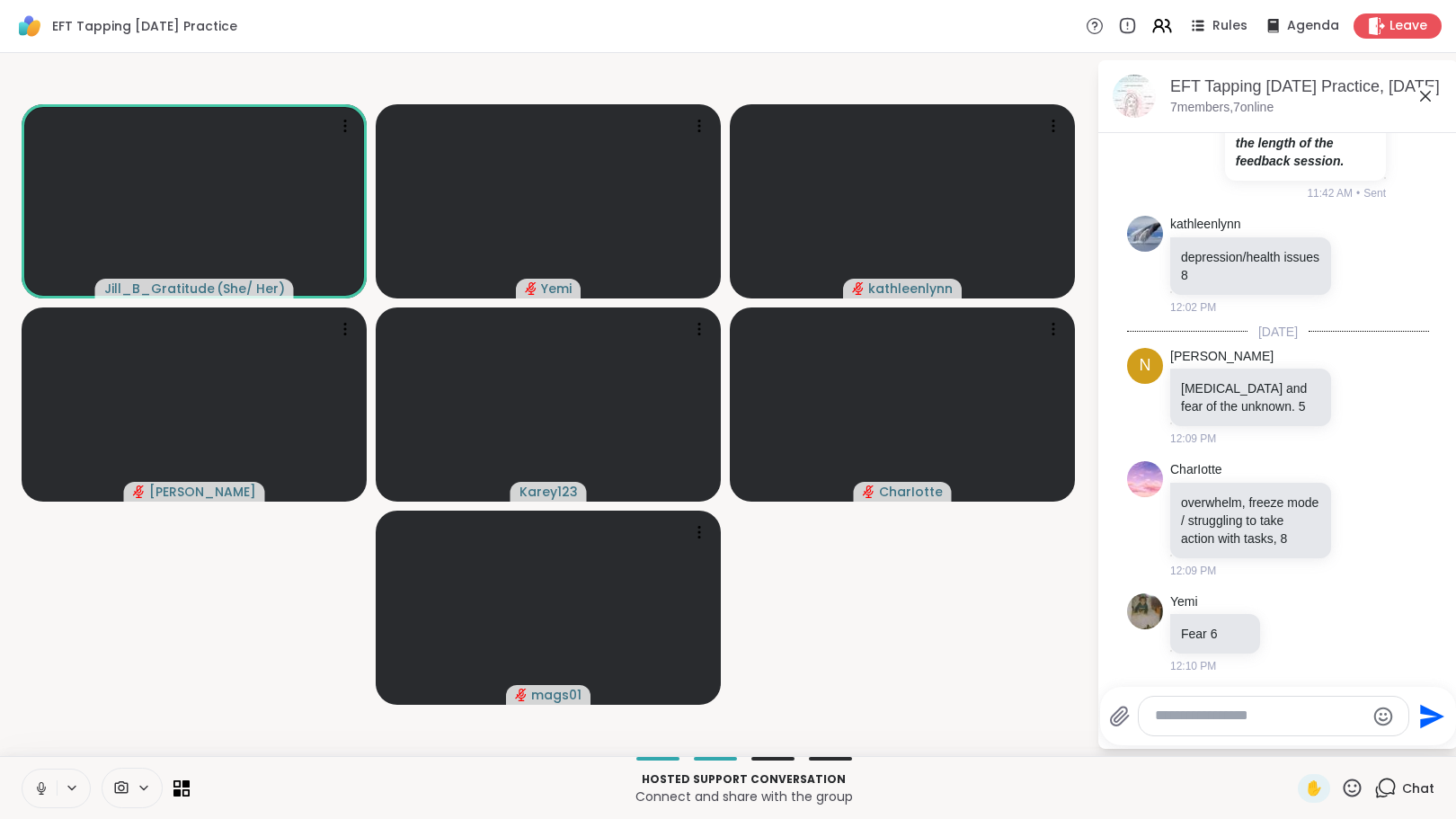
scroll to position [920, 0]
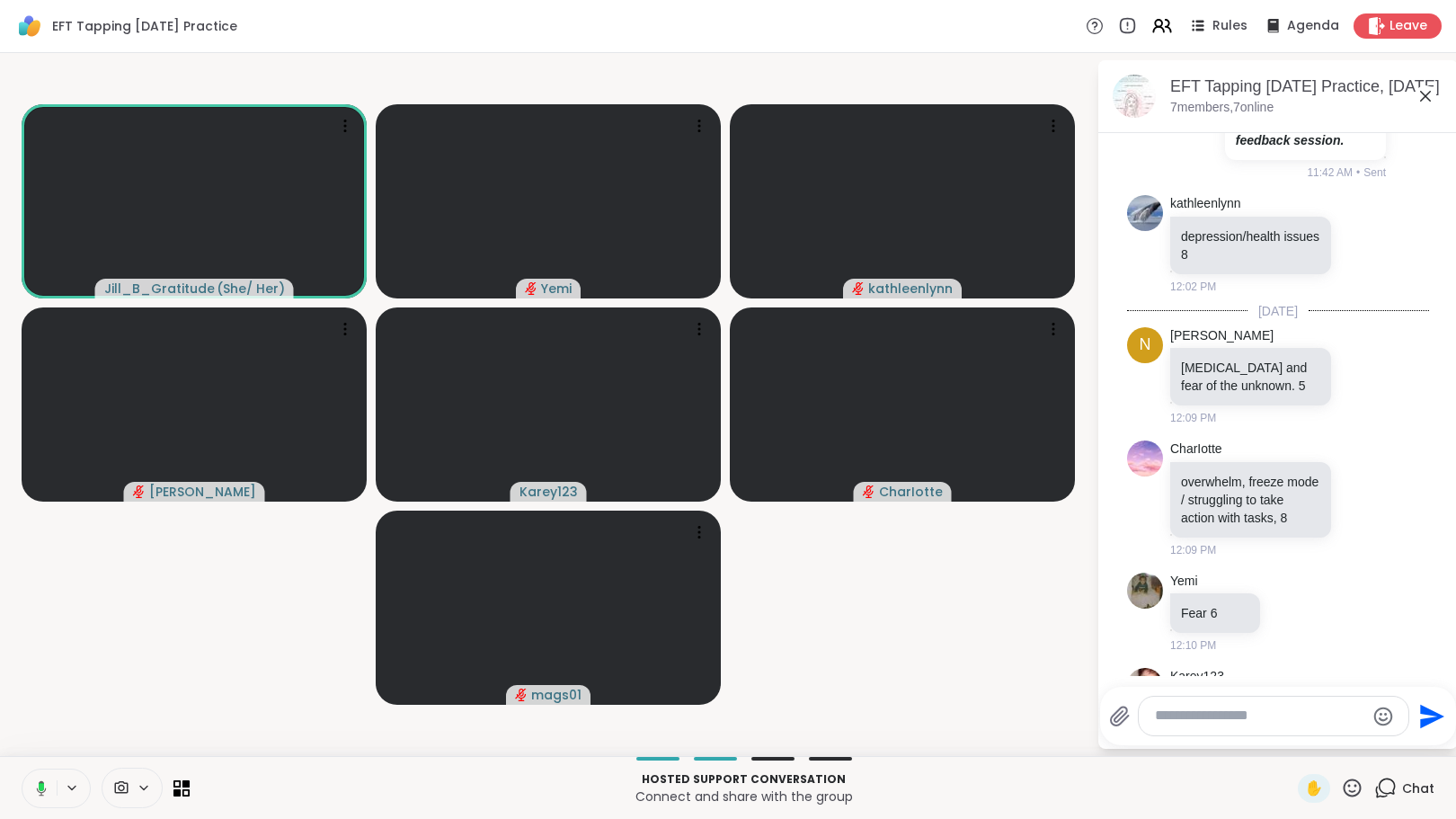
click at [1231, 733] on div at bounding box center [1273, 715] width 270 height 39
click at [1231, 732] on div at bounding box center [1273, 715] width 270 height 39
click at [1230, 728] on div at bounding box center [1273, 715] width 270 height 39
click at [1228, 721] on textarea "Type your message" at bounding box center [1260, 715] width 209 height 19
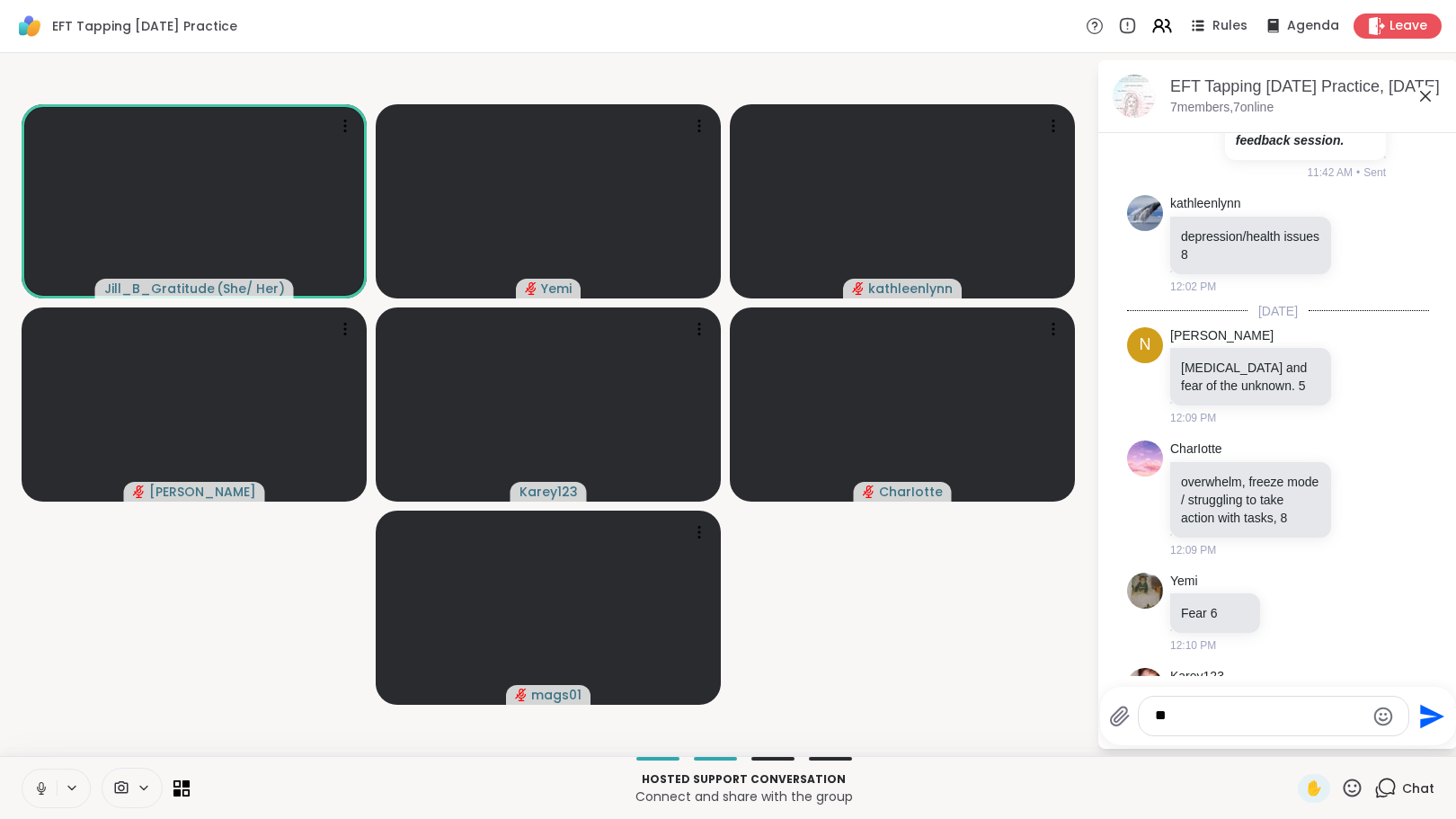
type textarea "*"
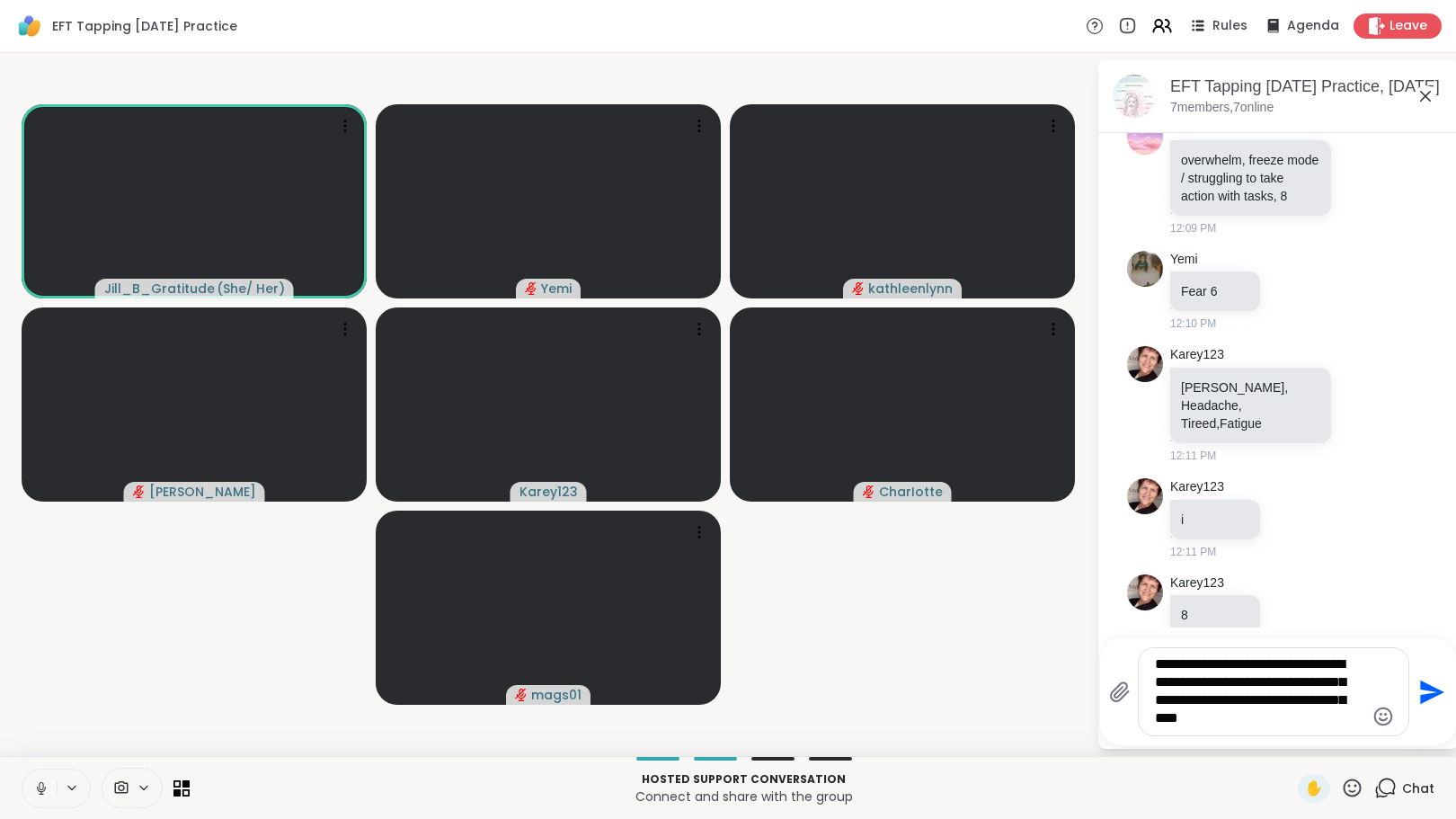
scroll to position [1263, 0]
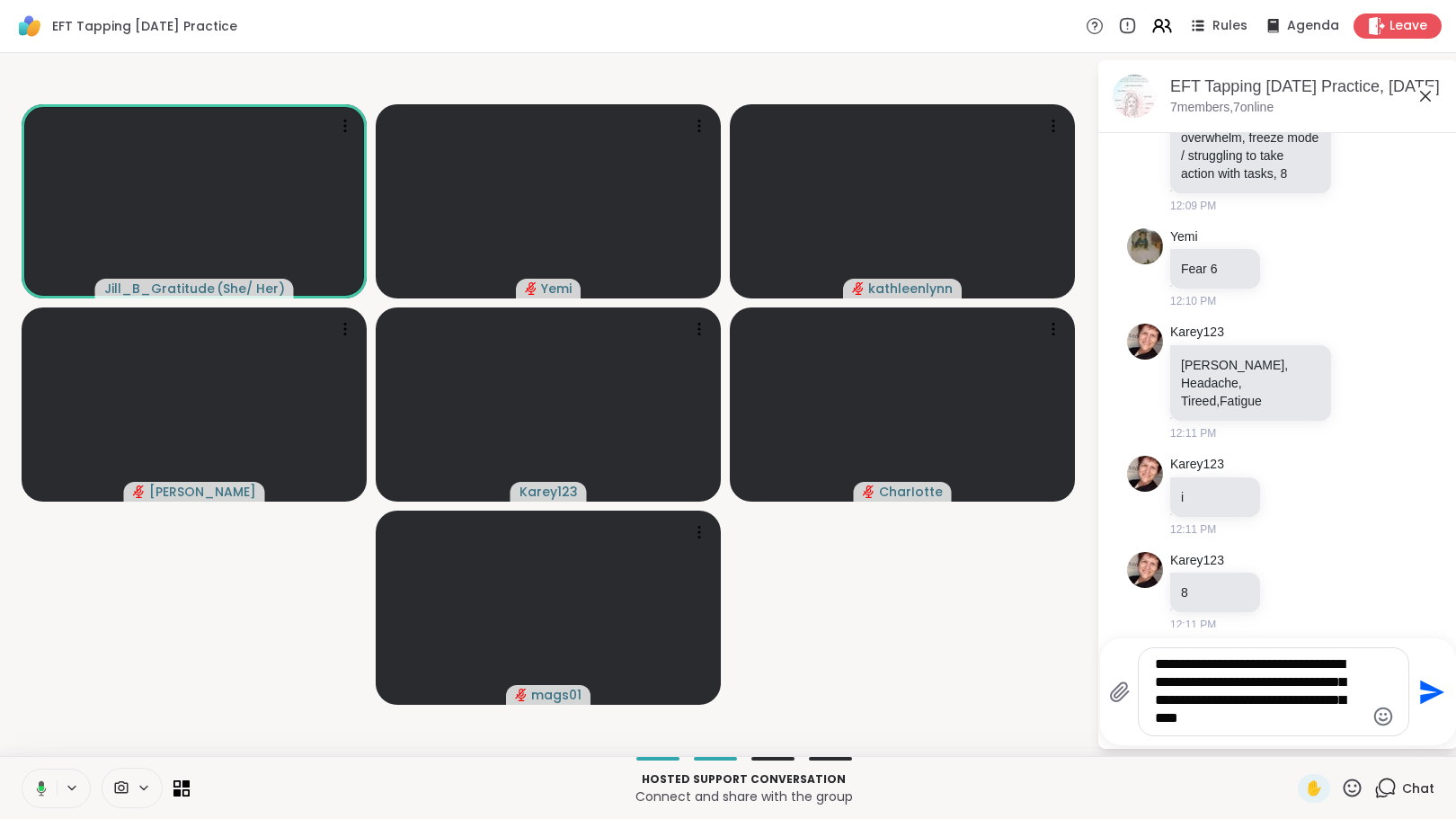
click at [1346, 717] on textarea "**********" at bounding box center [1260, 692] width 209 height 73
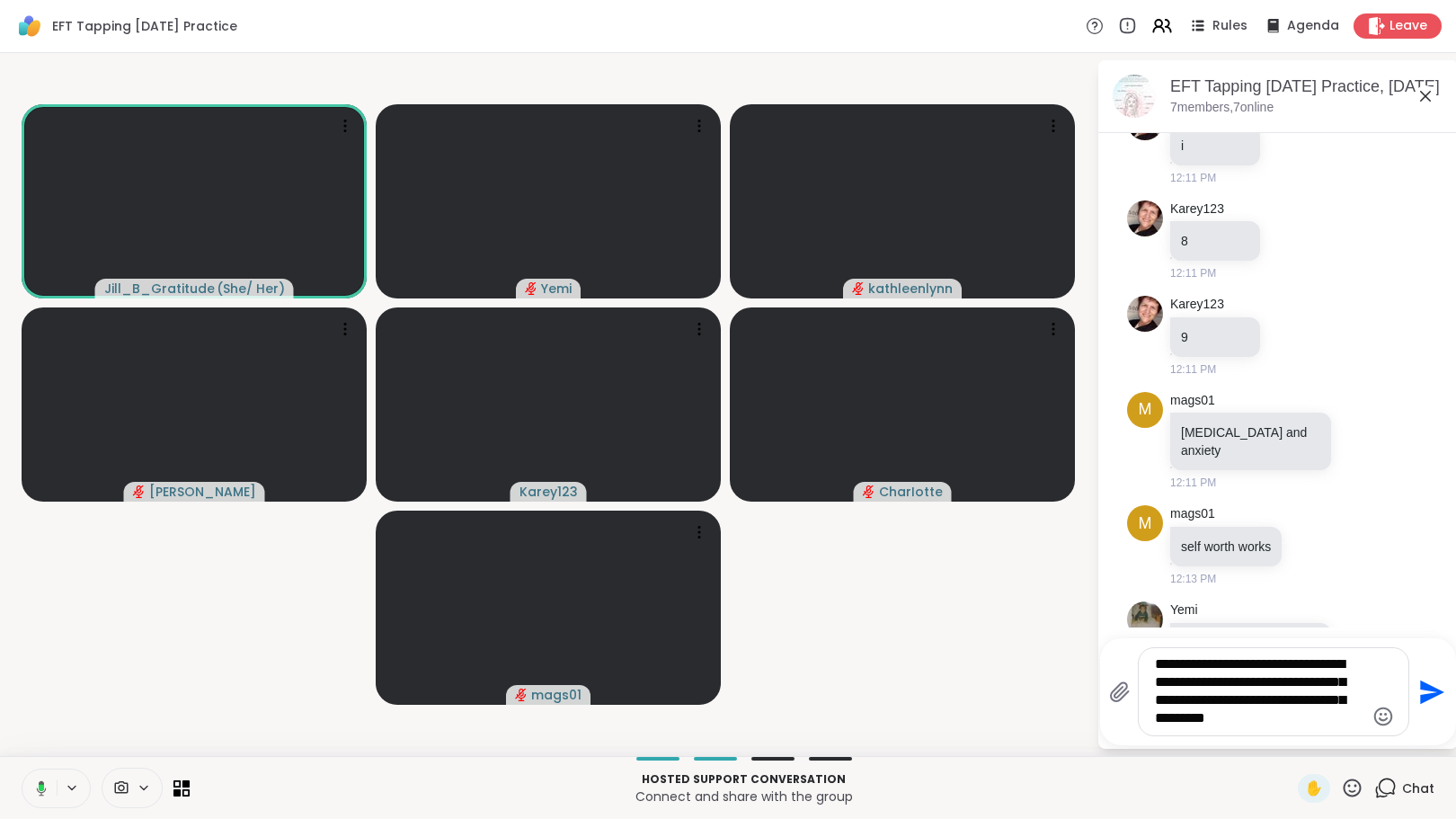
scroll to position [1577, 0]
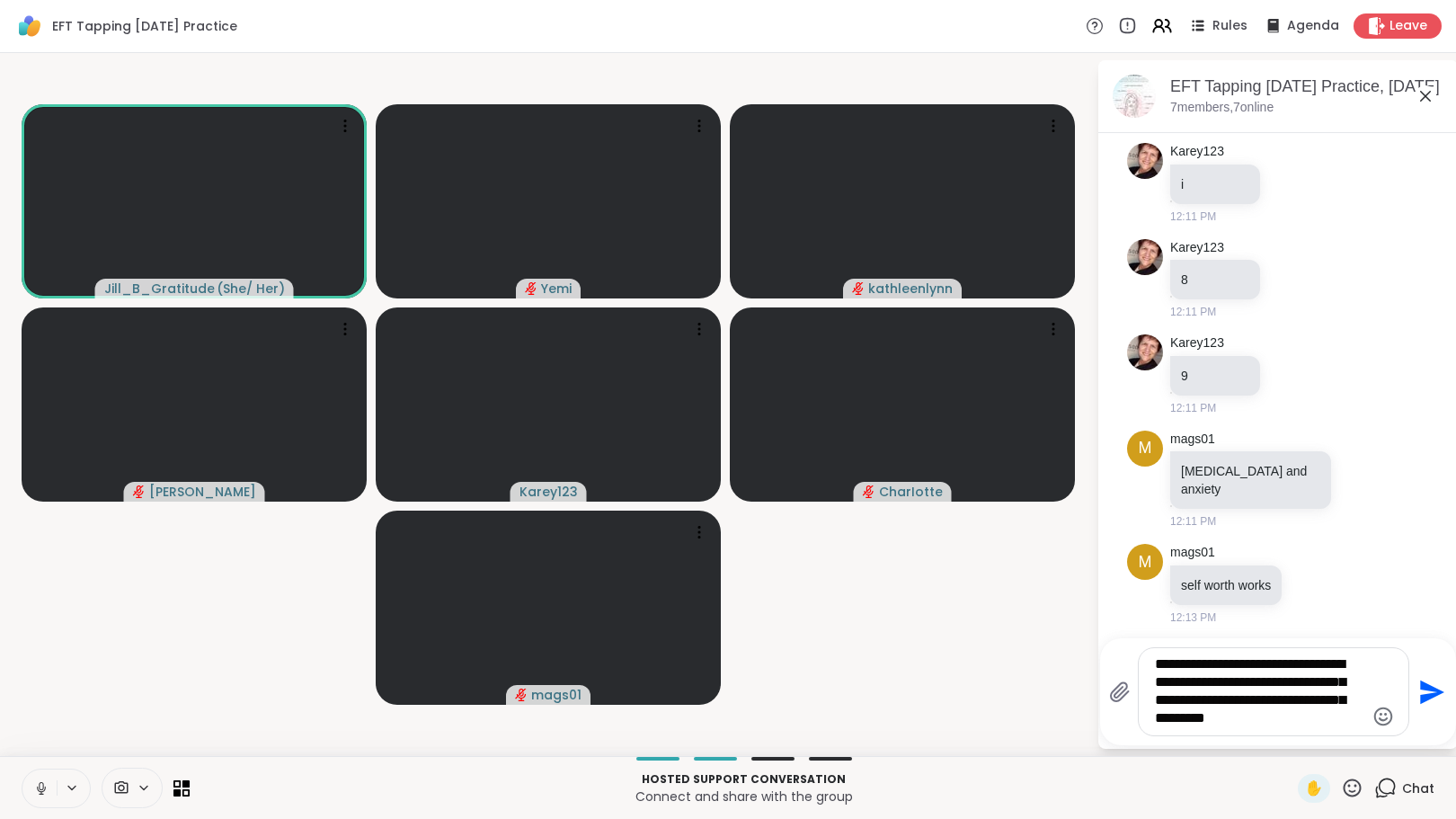
click at [1315, 720] on textarea "**********" at bounding box center [1260, 692] width 209 height 73
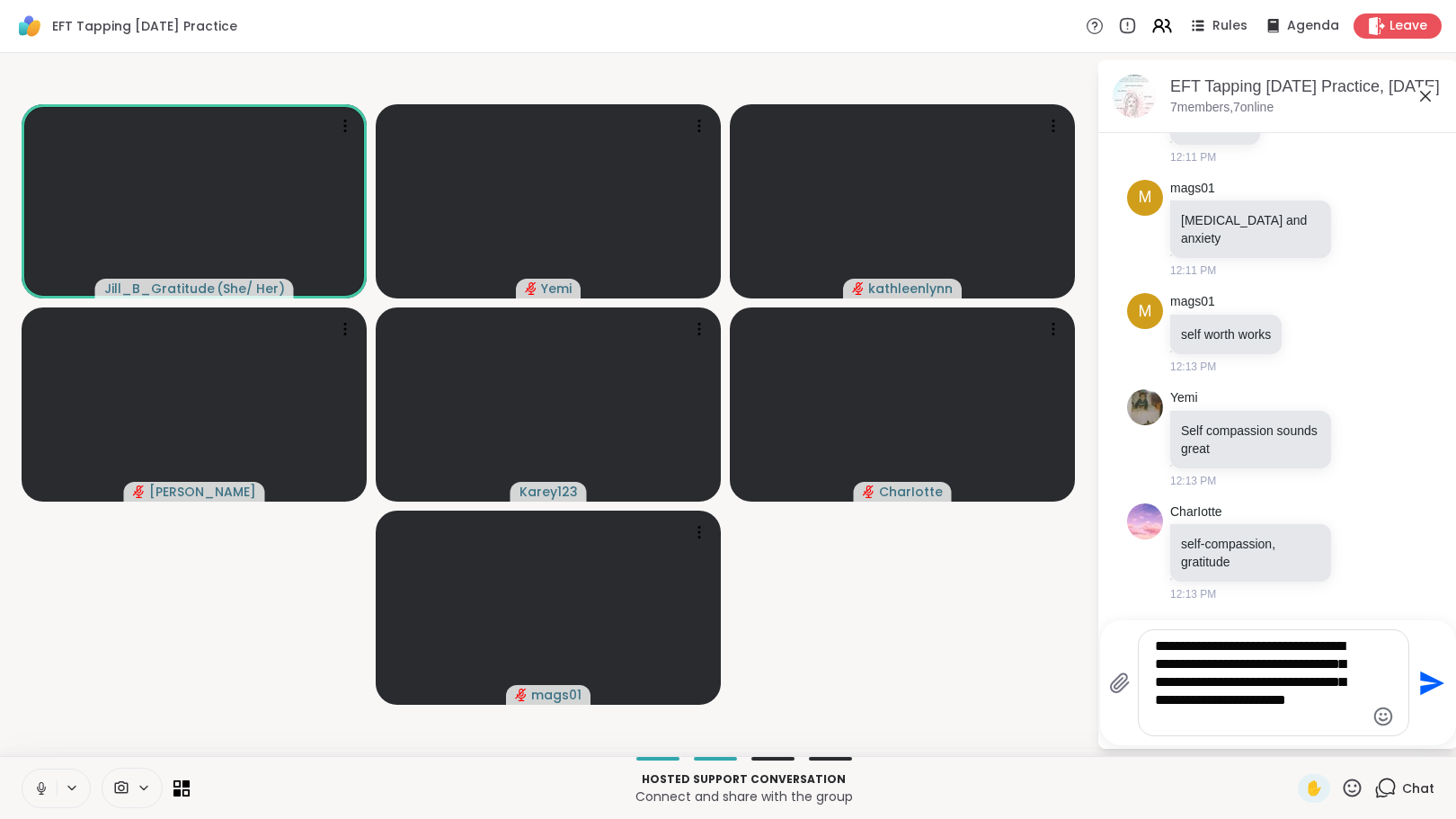
scroll to position [1882, 0]
click at [1284, 724] on textarea "**********" at bounding box center [1260, 683] width 209 height 91
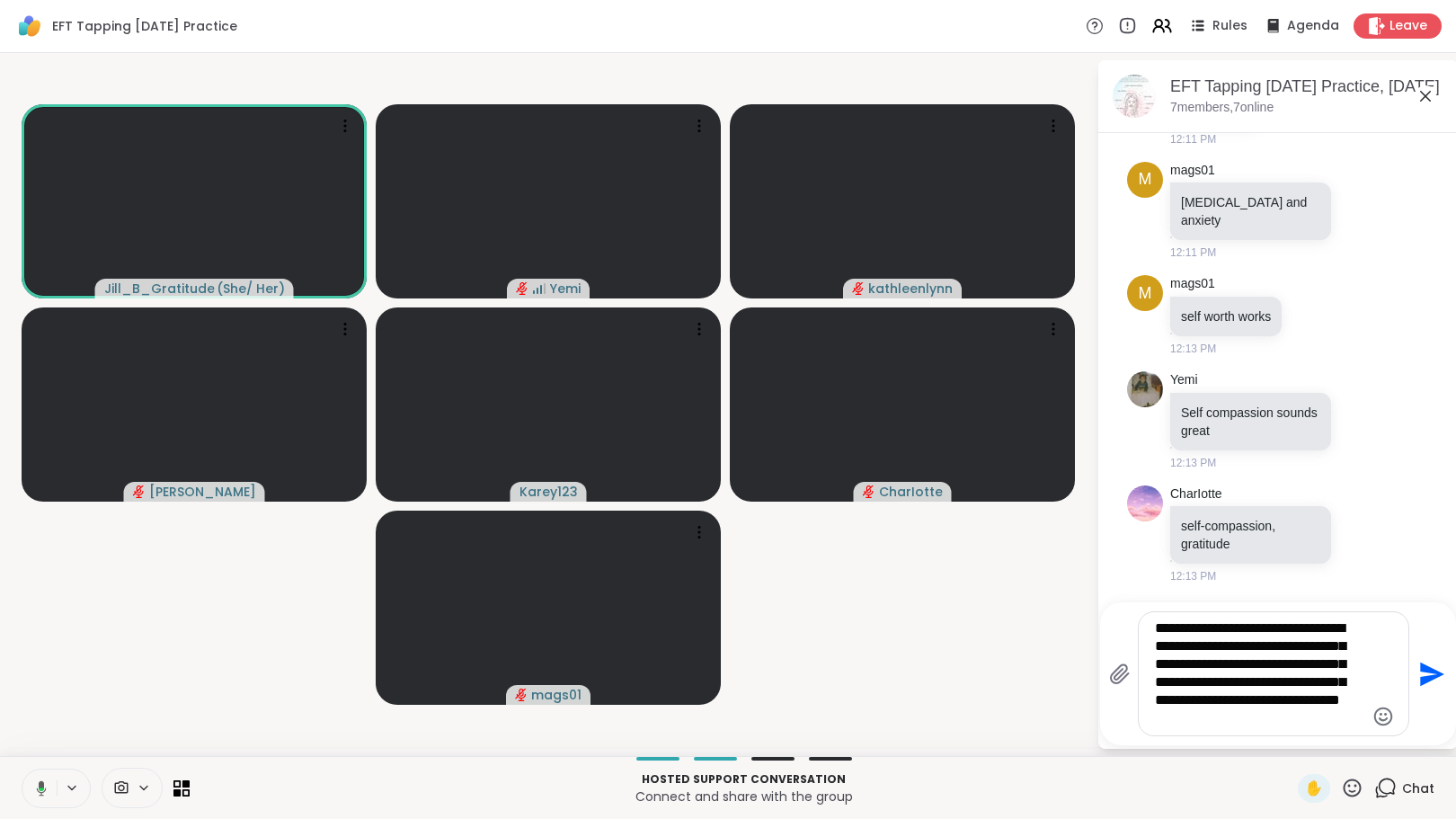
type textarea "**********"
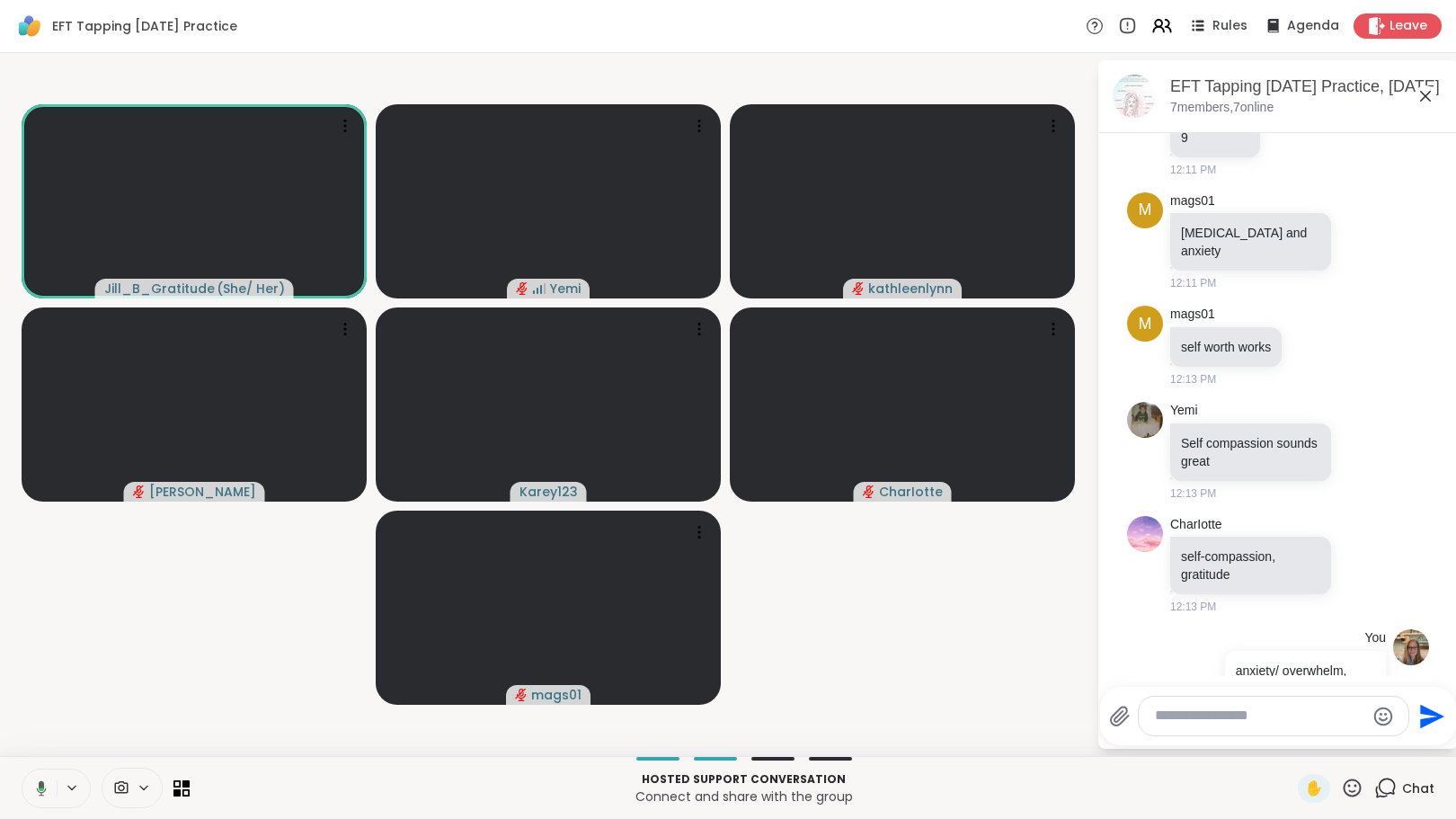
scroll to position [2072, 0]
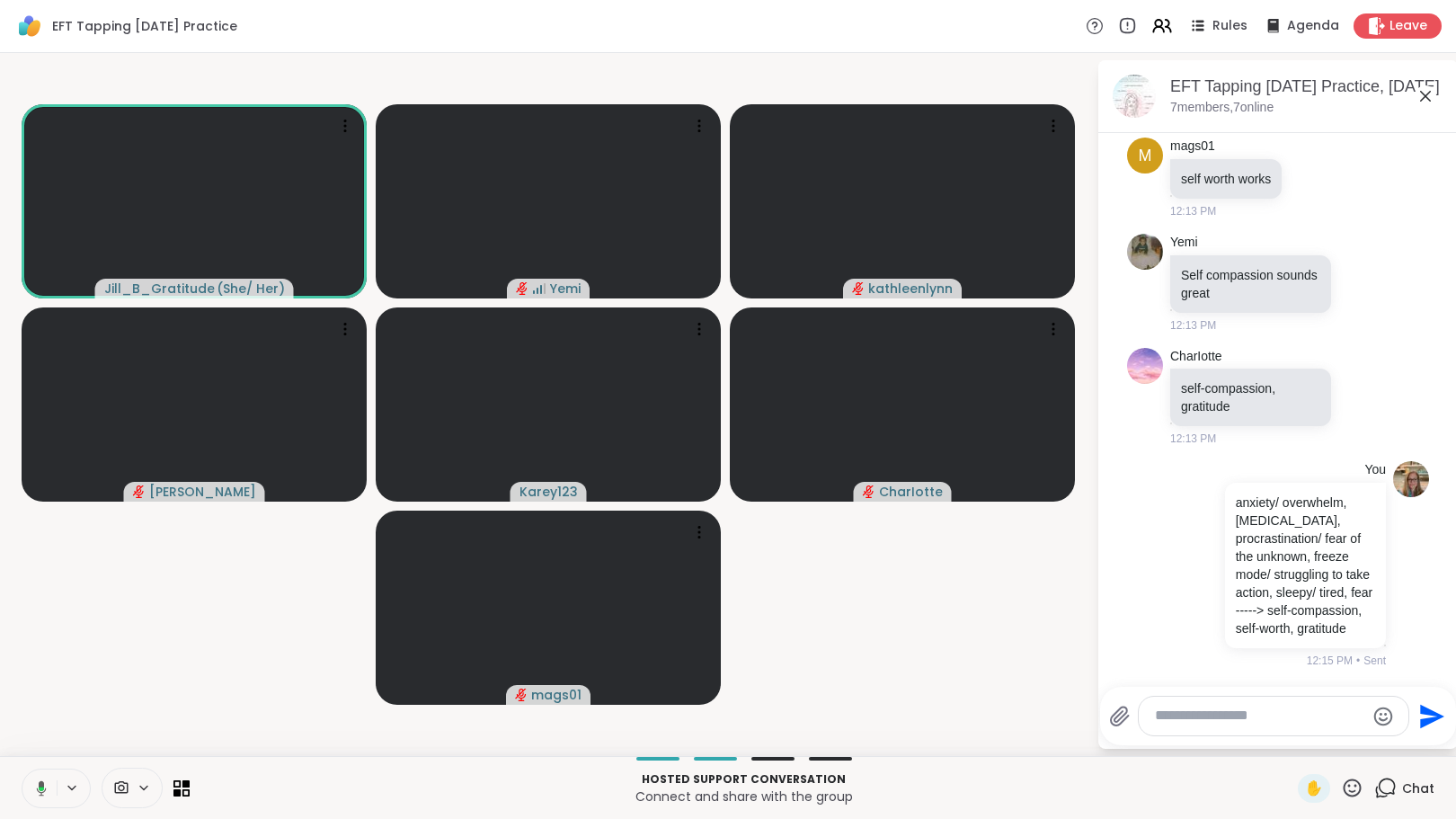
click at [1441, 612] on html "EFT Tapping [DATE] Practice Rules Agenda Leave Jill_B_Gratitude ( She/ Her ) Ye…" at bounding box center [728, 409] width 1456 height 819
click at [1212, 558] on icon at bounding box center [1213, 564] width 2 height 13
click at [1229, 583] on icon at bounding box center [1234, 589] width 12 height 13
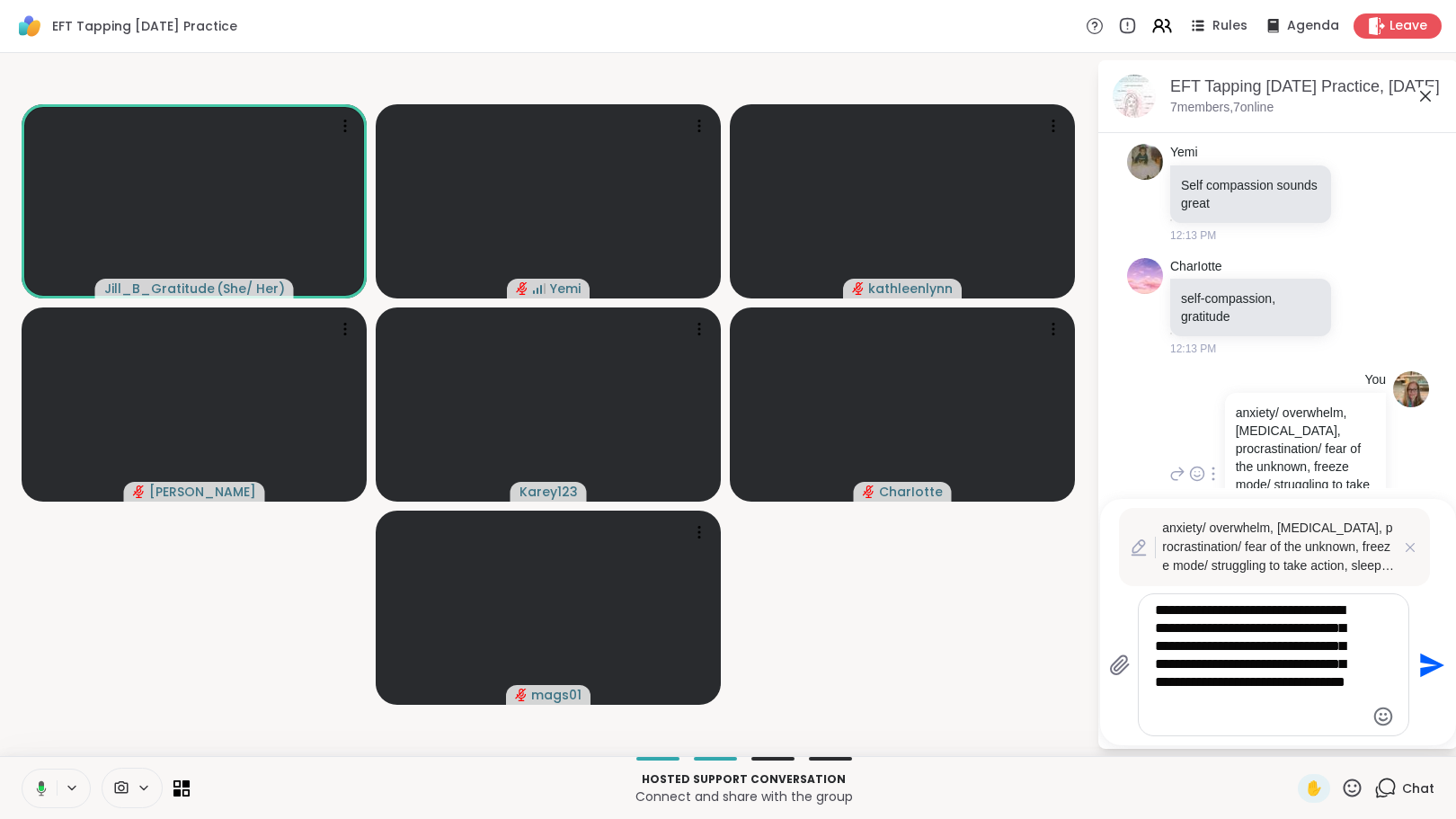
click at [1182, 684] on textarea "**********" at bounding box center [1260, 664] width 209 height 126
type textarea "**********"
click at [1433, 669] on icon "Send" at bounding box center [1431, 665] width 29 height 29
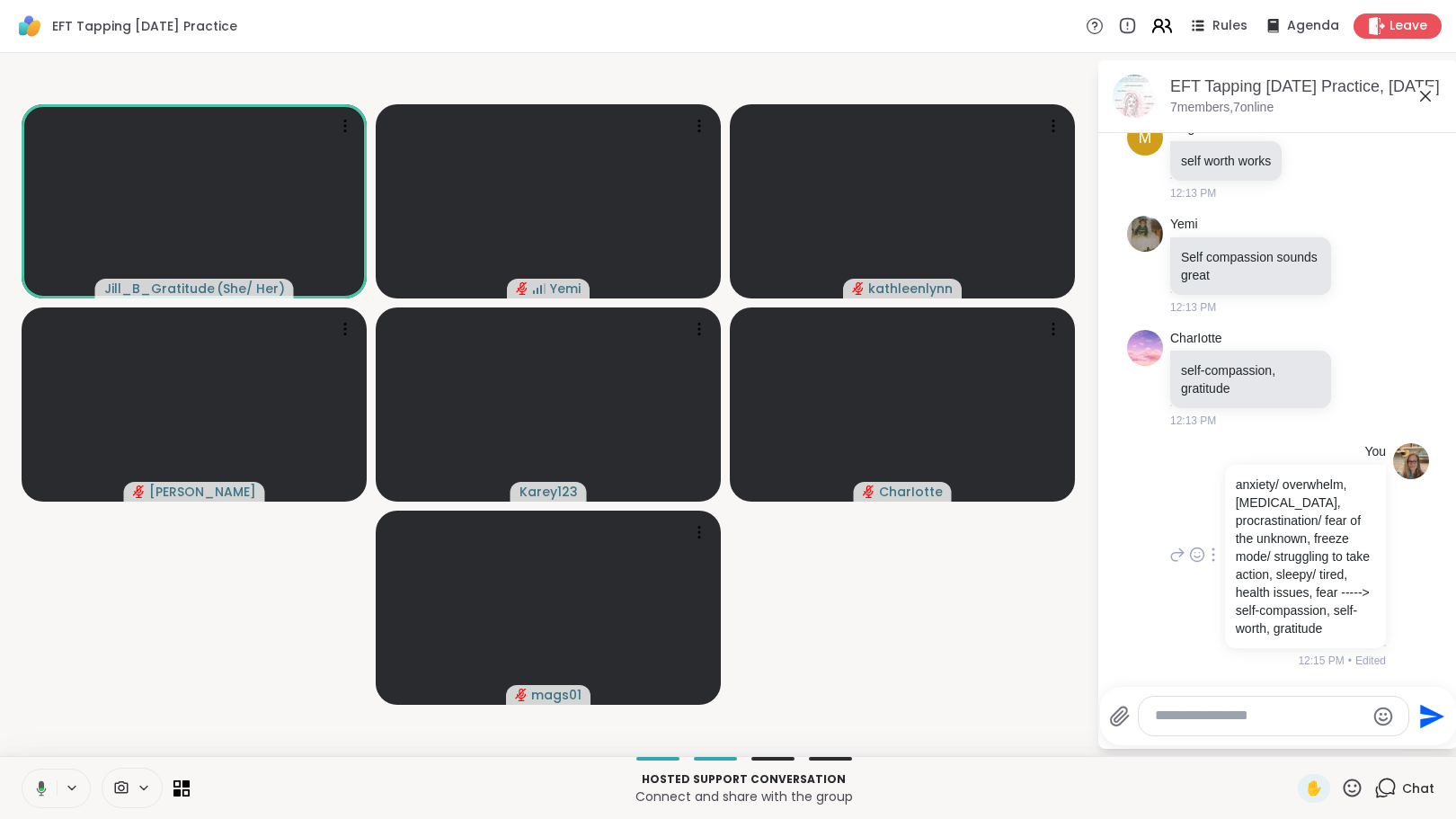
click at [1151, 15] on icon at bounding box center [1162, 25] width 23 height 23
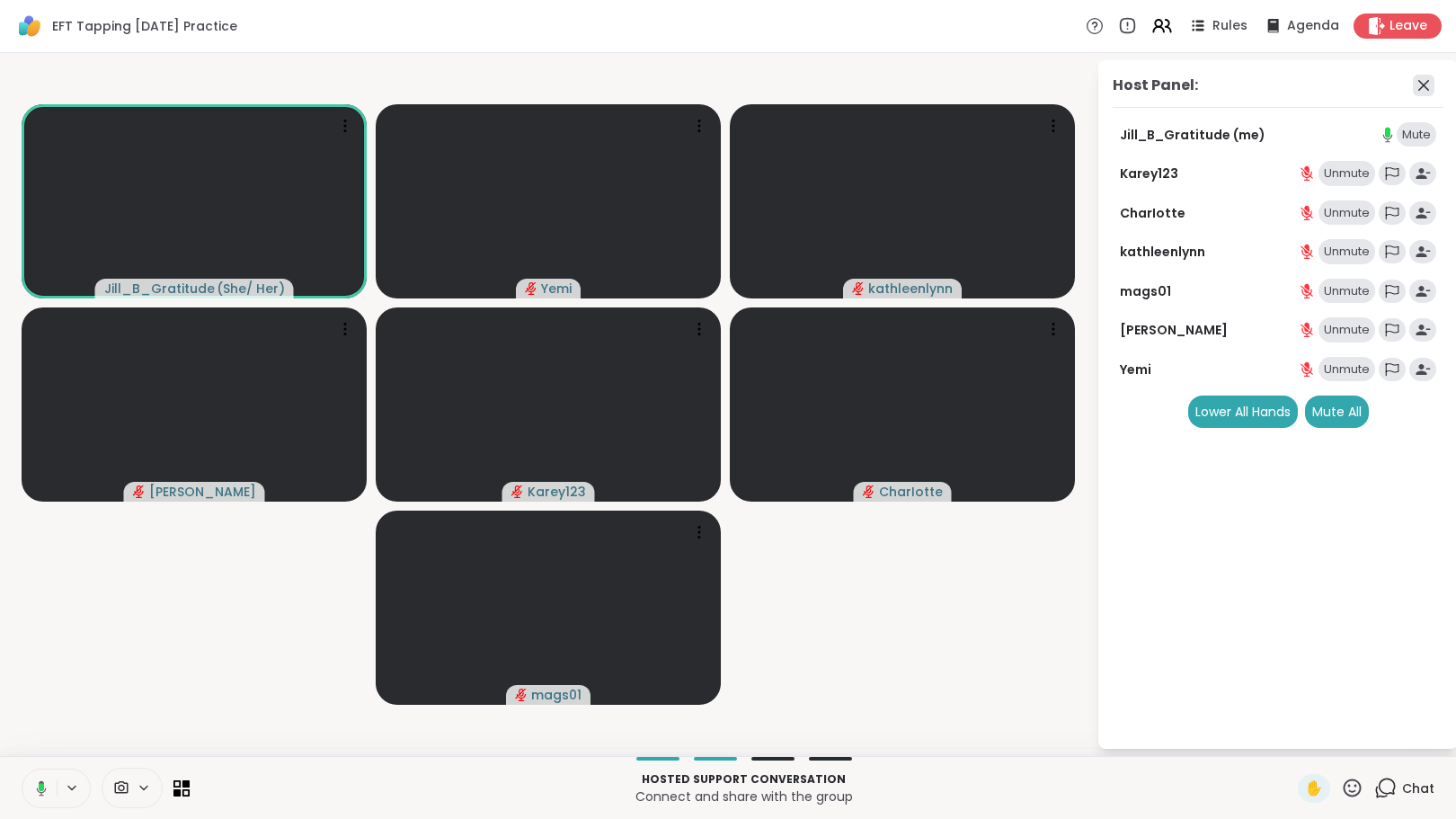
click at [1421, 83] on icon at bounding box center [1424, 85] width 11 height 11
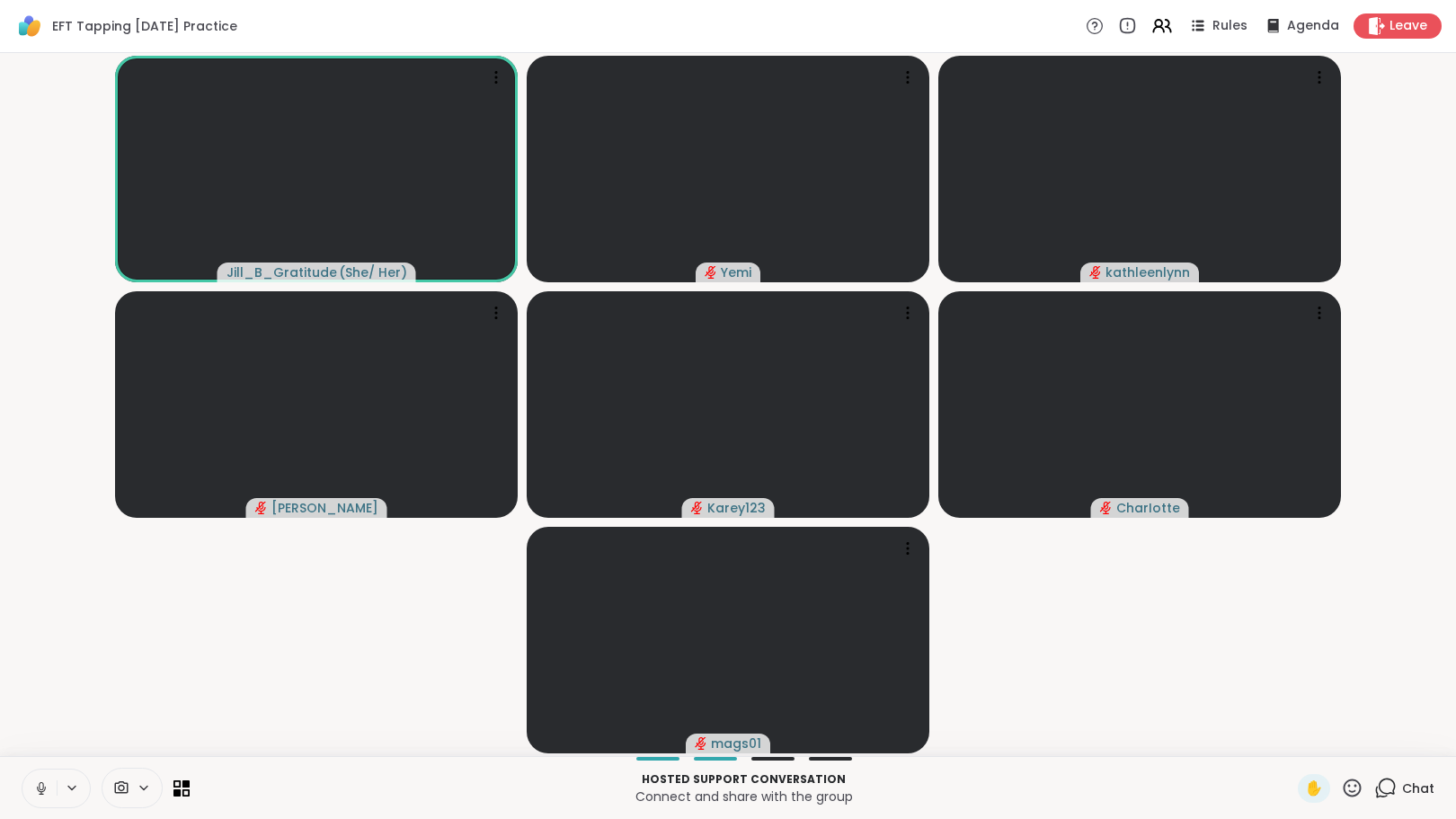
click at [1374, 787] on icon at bounding box center [1385, 787] width 23 height 23
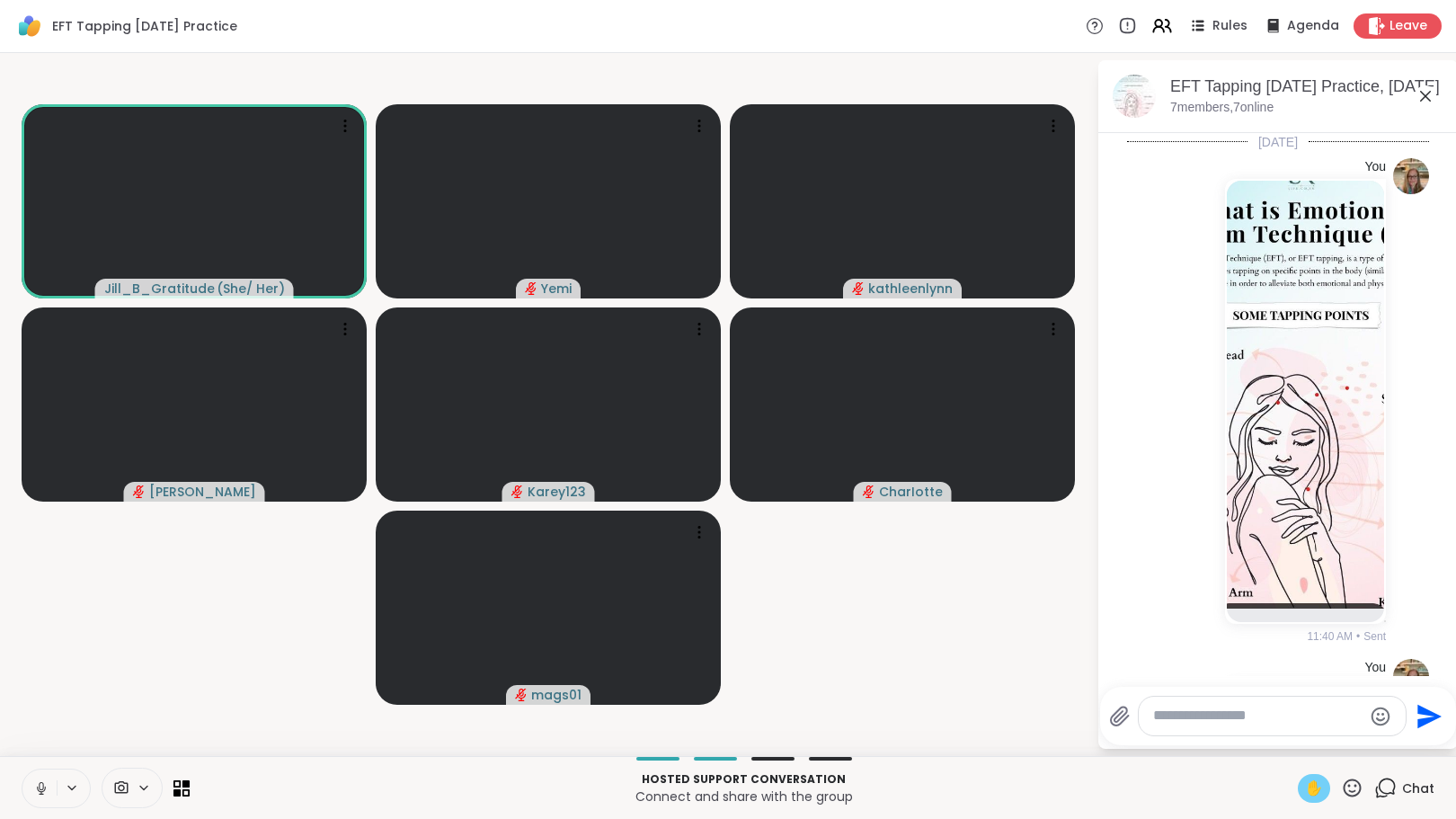
scroll to position [2055, 0]
